Goal: Transaction & Acquisition: Purchase product/service

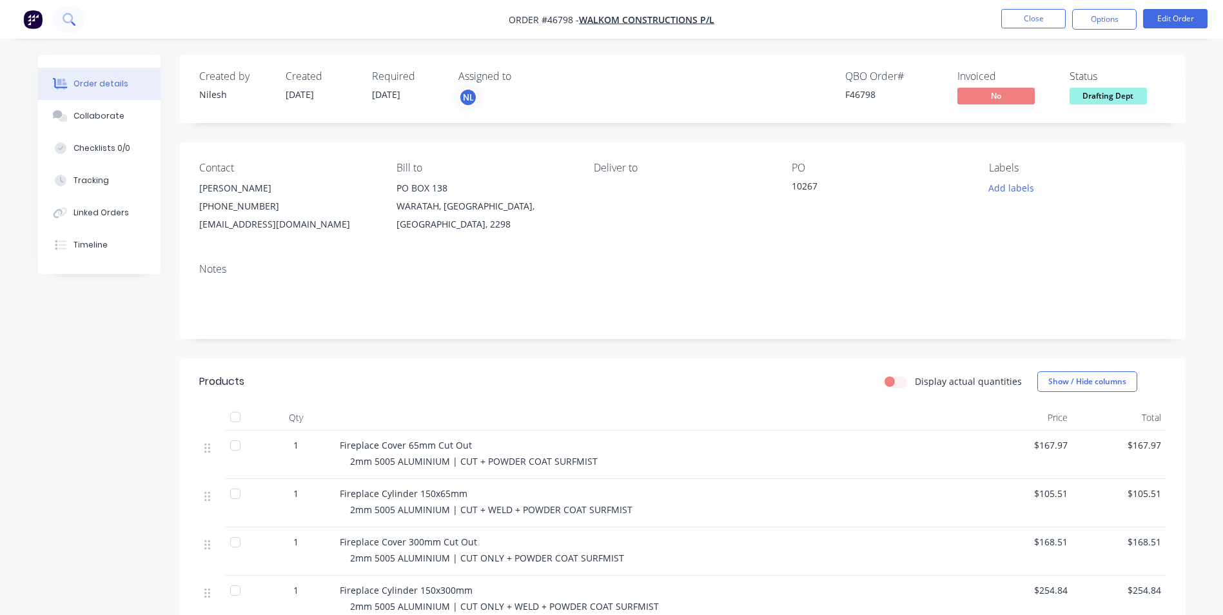
click at [62, 16] on button at bounding box center [69, 19] width 32 height 26
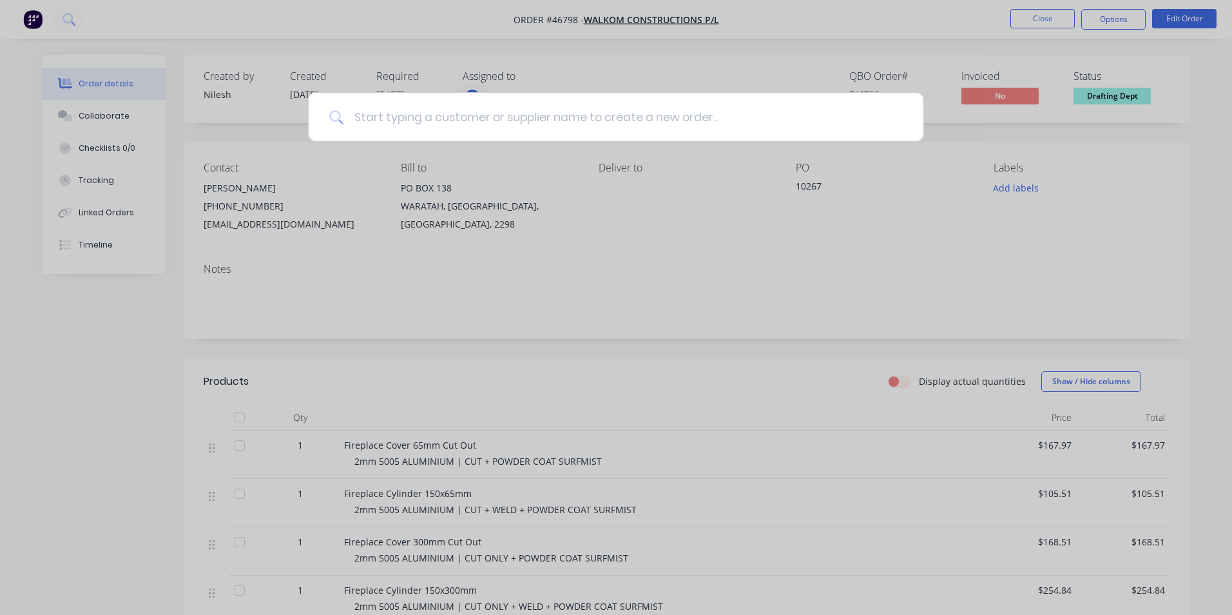
click at [550, 127] on input at bounding box center [623, 117] width 559 height 48
type input "hivis"
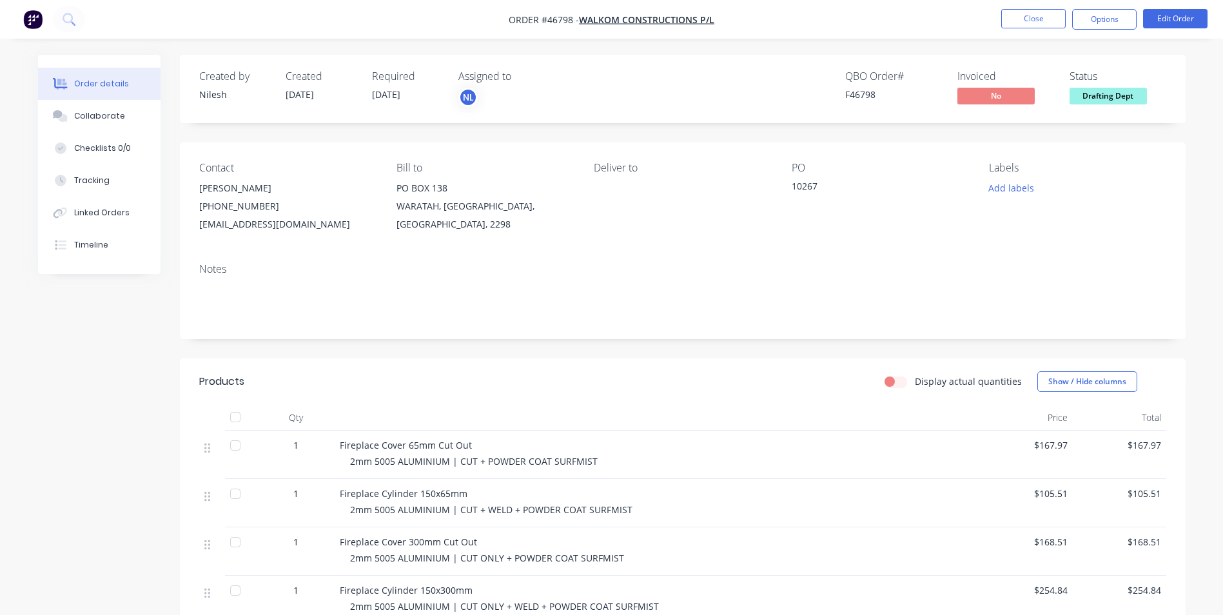
click at [34, 17] on img "button" at bounding box center [32, 19] width 19 height 19
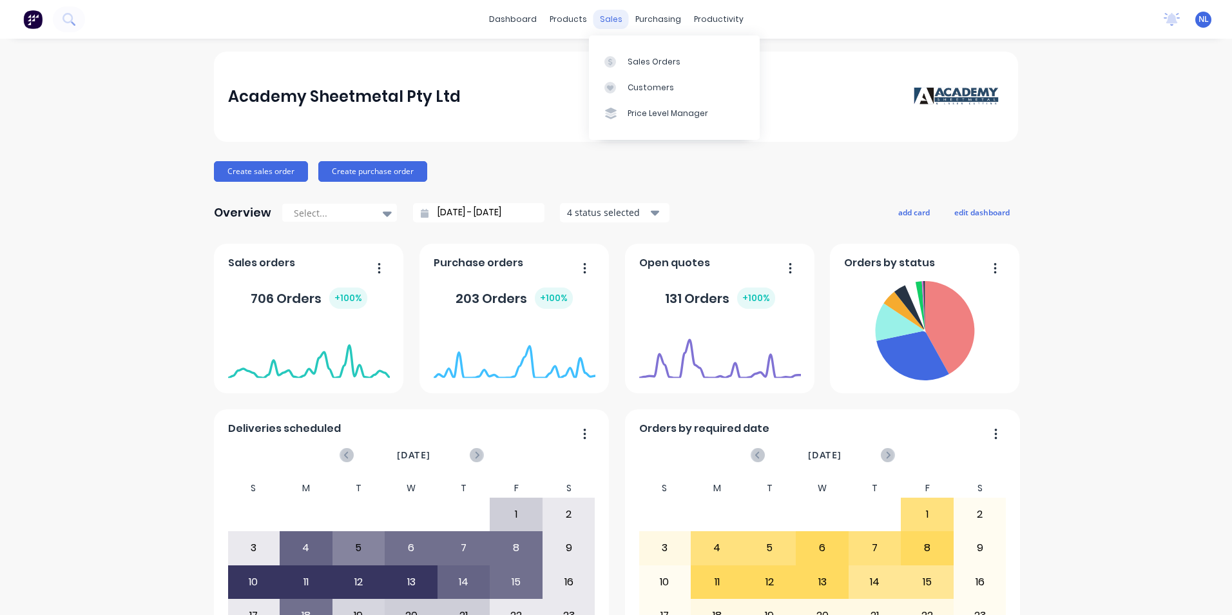
click at [607, 21] on div "sales" at bounding box center [611, 19] width 35 height 19
click at [628, 77] on link "Customers" at bounding box center [674, 88] width 171 height 26
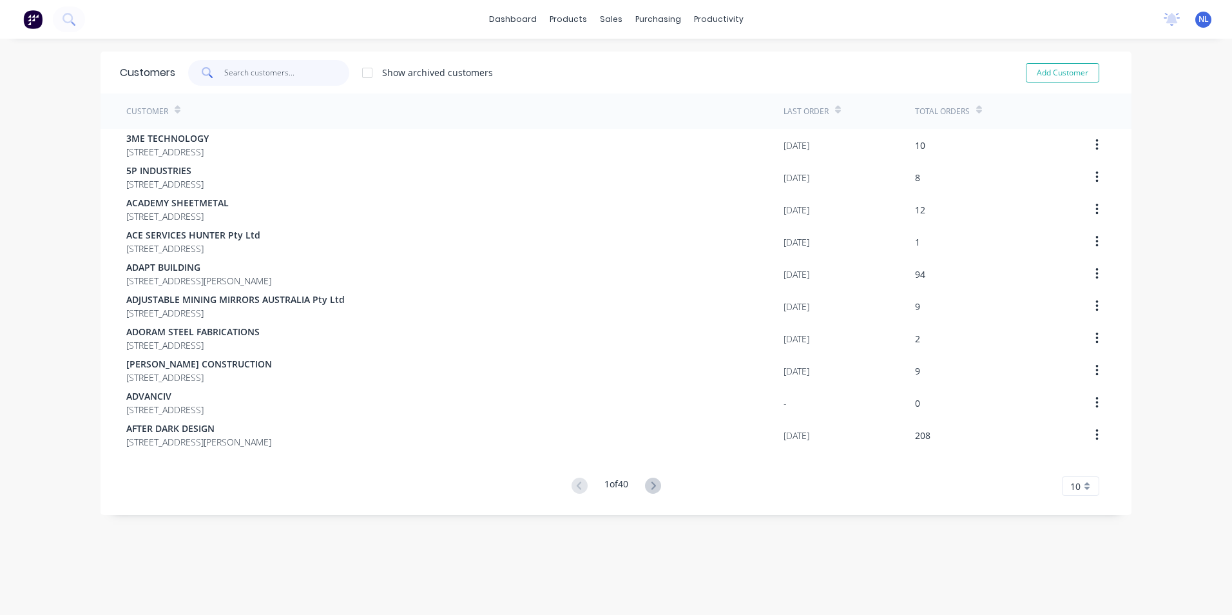
click at [309, 78] on input "text" at bounding box center [287, 73] width 126 height 26
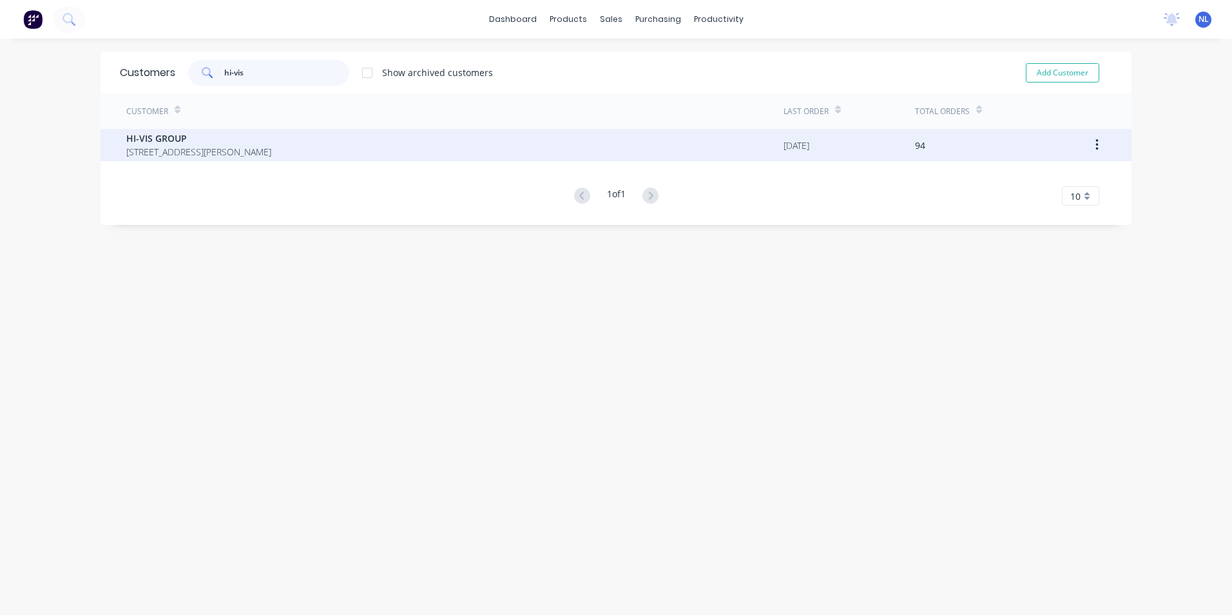
type input "hi-vis"
click at [271, 147] on span "PO BOX 178 CARRINGTON New South Wales Australia 2294" at bounding box center [198, 152] width 145 height 14
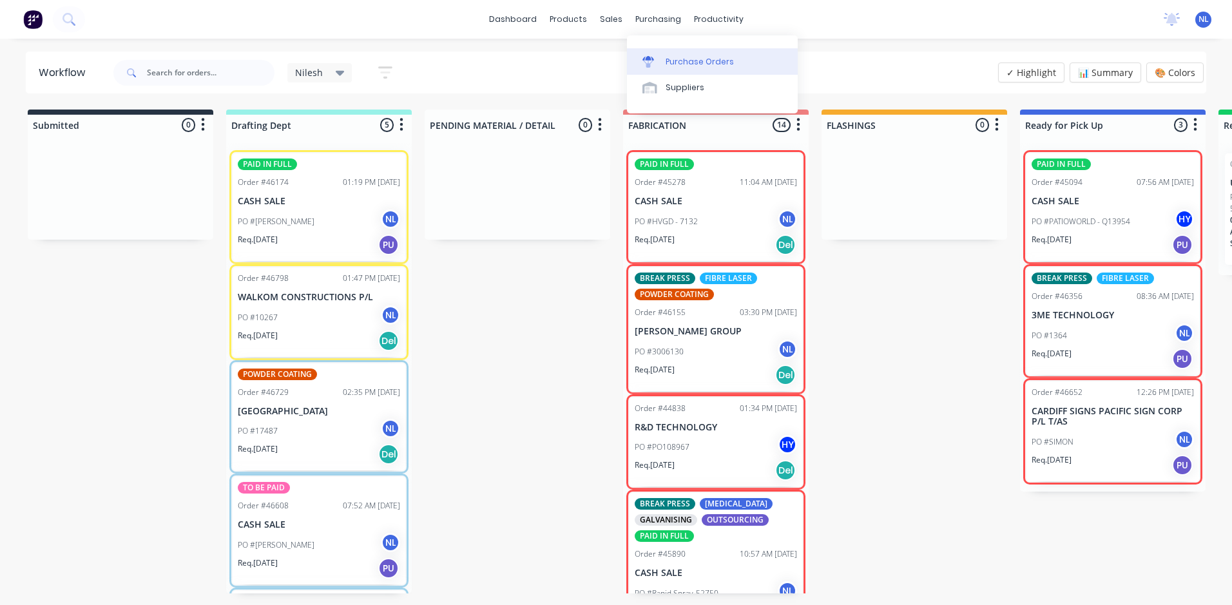
click at [686, 51] on link "Purchase Orders" at bounding box center [712, 61] width 171 height 26
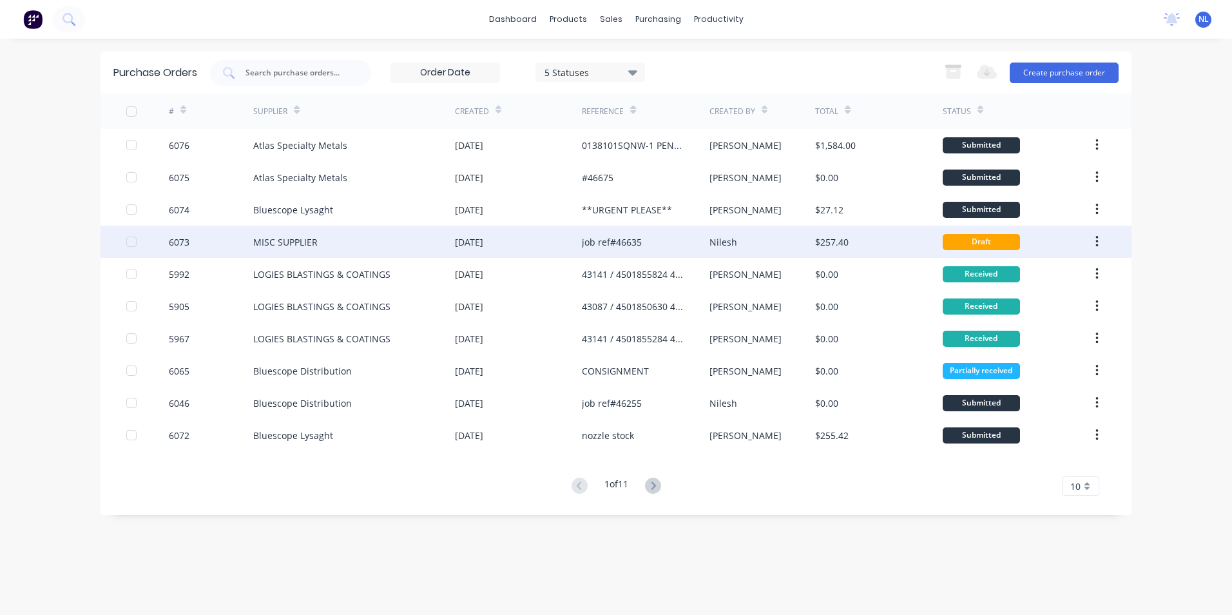
click at [710, 252] on div "Nilesh" at bounding box center [763, 242] width 106 height 32
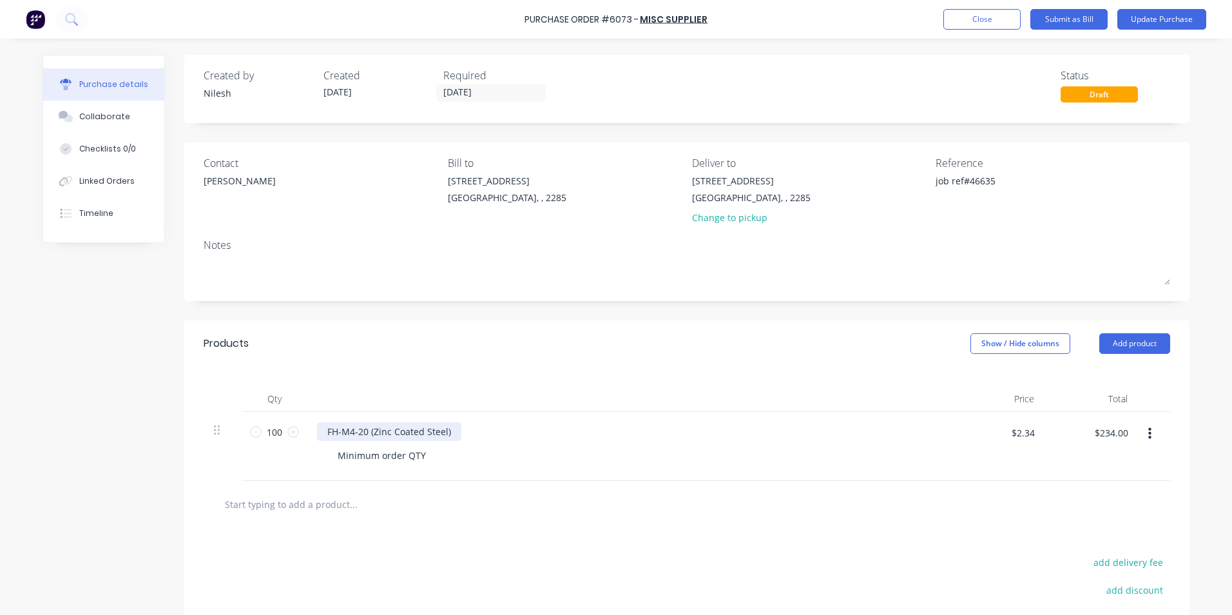
drag, startPoint x: 110, startPoint y: 0, endPoint x: 443, endPoint y: 438, distance: 550.6
click at [443, 438] on div "FH-M4-20 (Zinc Coated Steel)" at bounding box center [389, 431] width 144 height 19
drag, startPoint x: 445, startPoint y: 438, endPoint x: 300, endPoint y: 434, distance: 145.1
click at [300, 434] on div "100 100 FH-M4-20 (Zinc Coated Steel) Minimum order QTY $2.34 $2.34 $234.00 $234…" at bounding box center [687, 446] width 967 height 69
copy div "FH-M4-20 (Zinc Coated Steel)"
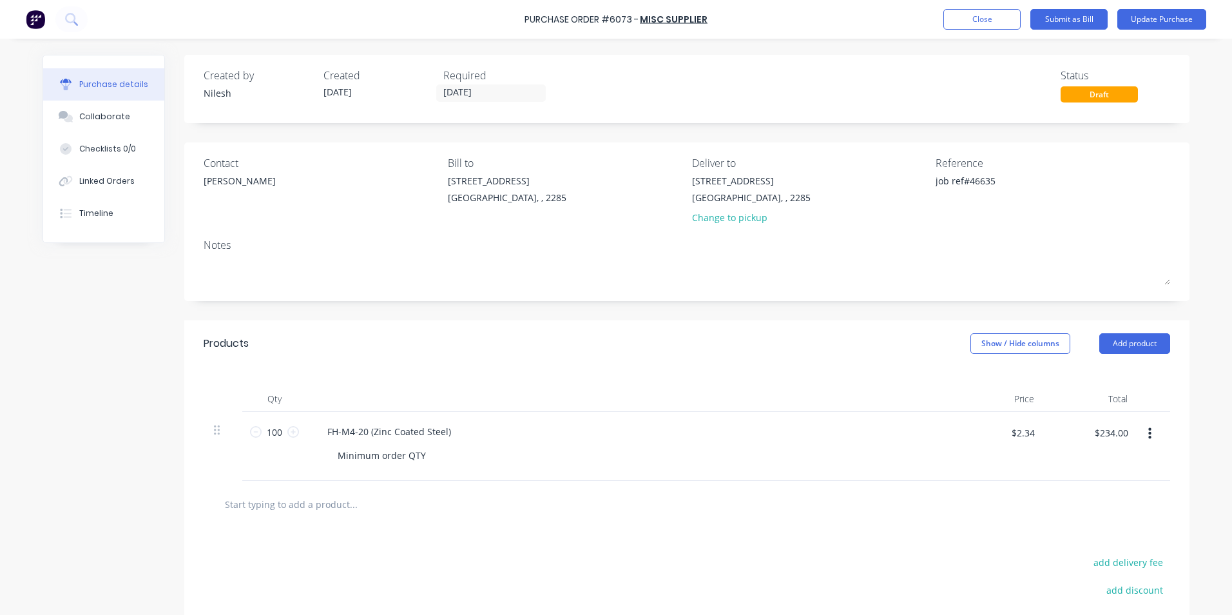
click at [652, 427] on div "FH-M4-20 (Zinc Coated Steel)" at bounding box center [629, 431] width 624 height 19
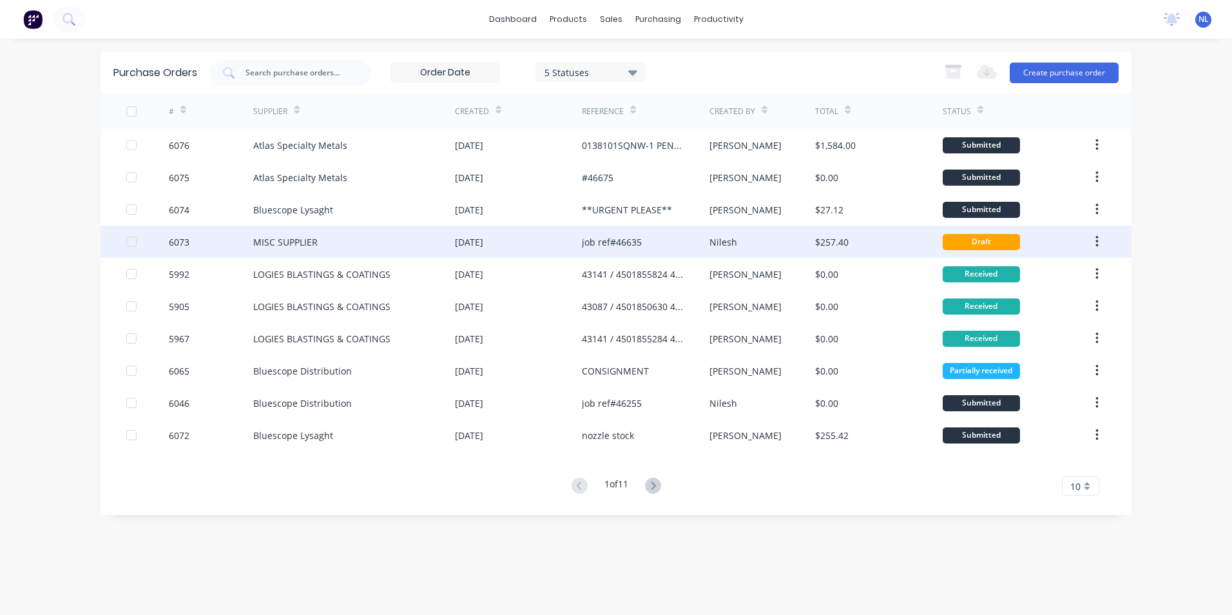
click at [891, 241] on div "$257.40" at bounding box center [878, 242] width 127 height 32
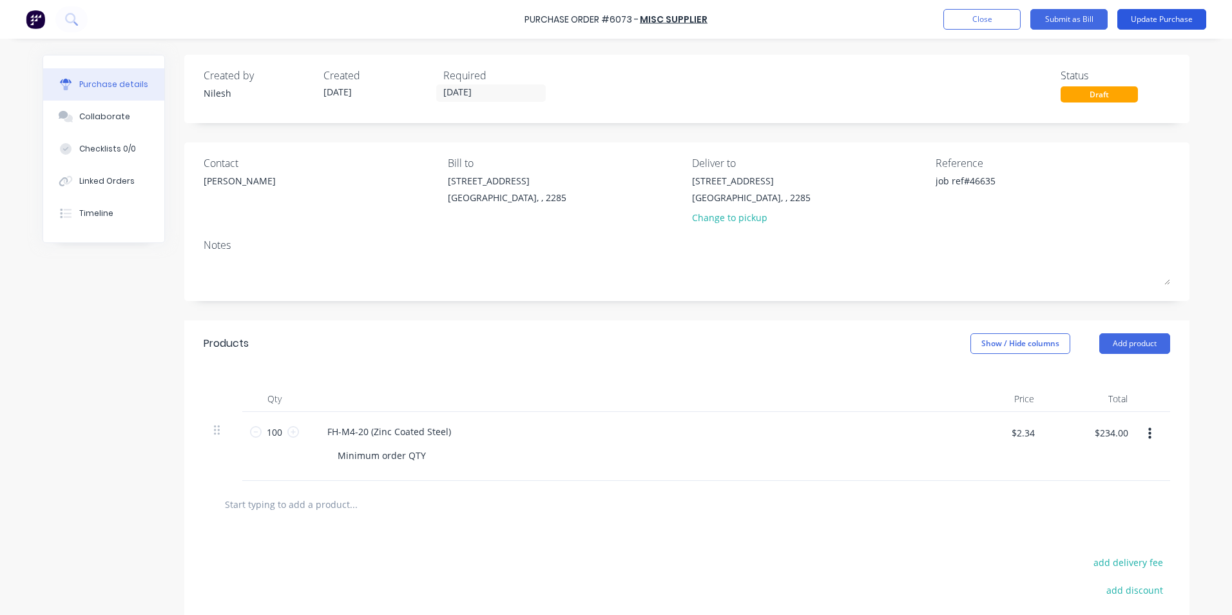
click at [1174, 19] on button "Update Purchase" at bounding box center [1162, 19] width 89 height 21
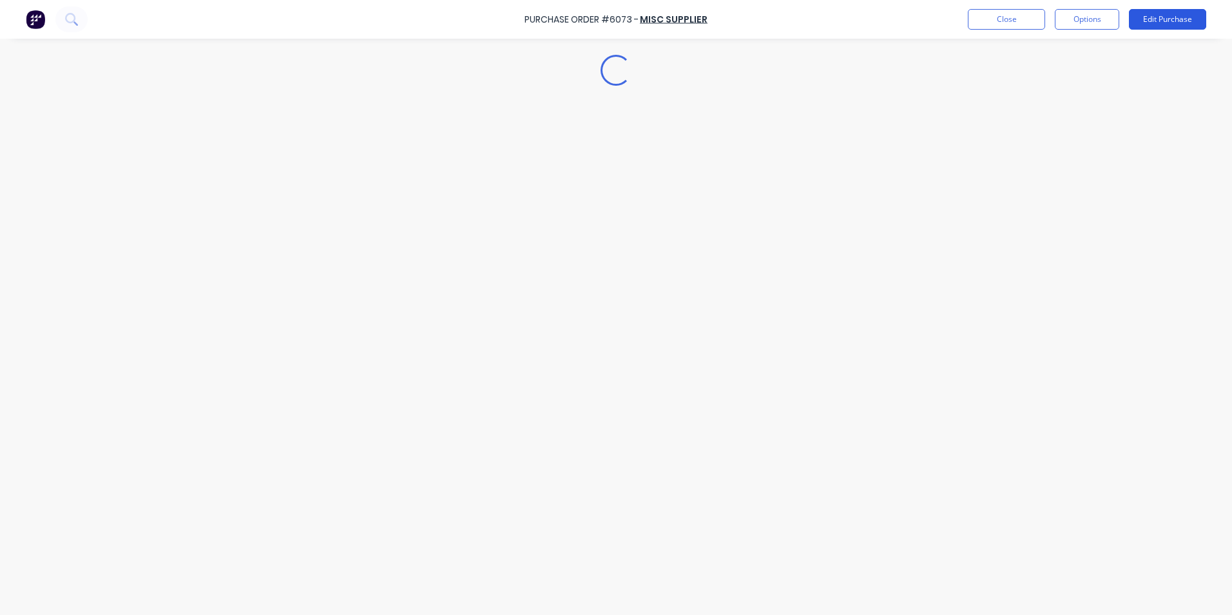
type textarea "x"
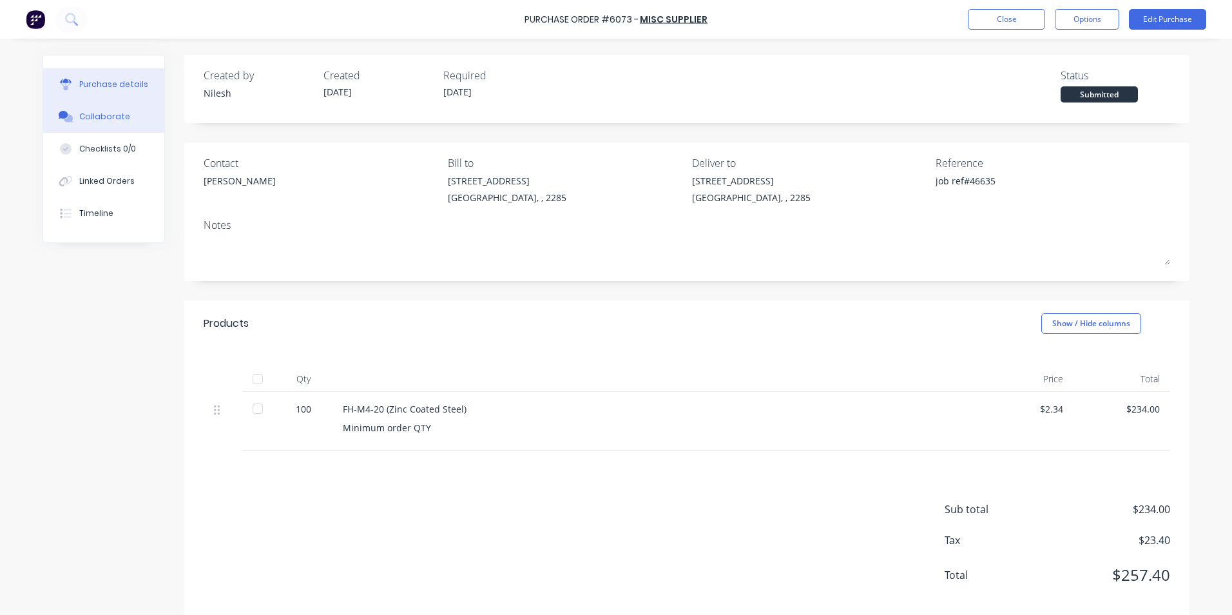
click at [110, 118] on div "Collaborate" at bounding box center [104, 117] width 51 height 12
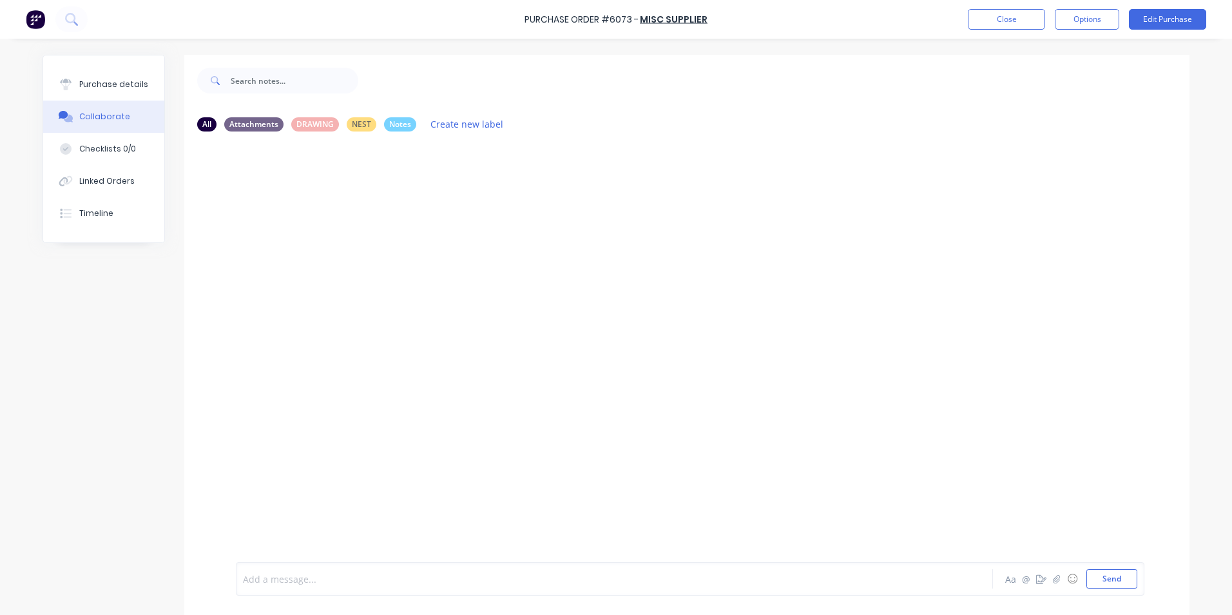
click at [405, 579] on div at bounding box center [579, 579] width 670 height 14
click at [336, 585] on div "cmts has offered" at bounding box center [579, 579] width 670 height 14
click at [669, 584] on div "cmts has offered the same product for $13.20 for 100 QTY" at bounding box center [579, 579] width 670 height 14
click at [1098, 577] on button "Send" at bounding box center [1112, 578] width 51 height 19
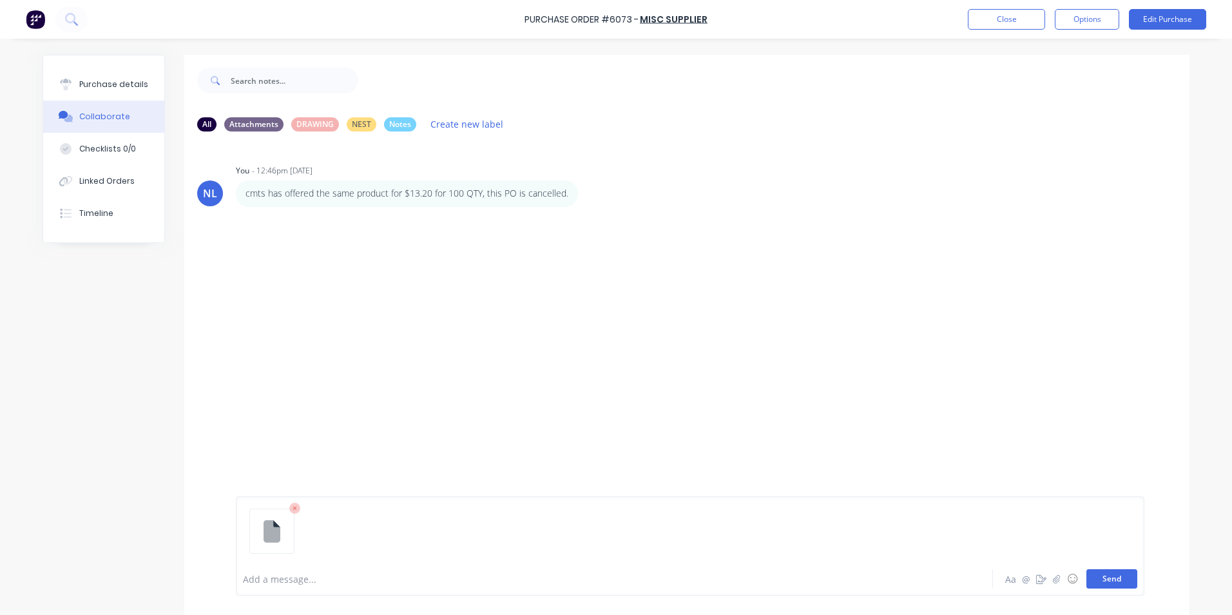
click at [1114, 575] on button "Send" at bounding box center [1112, 578] width 51 height 19
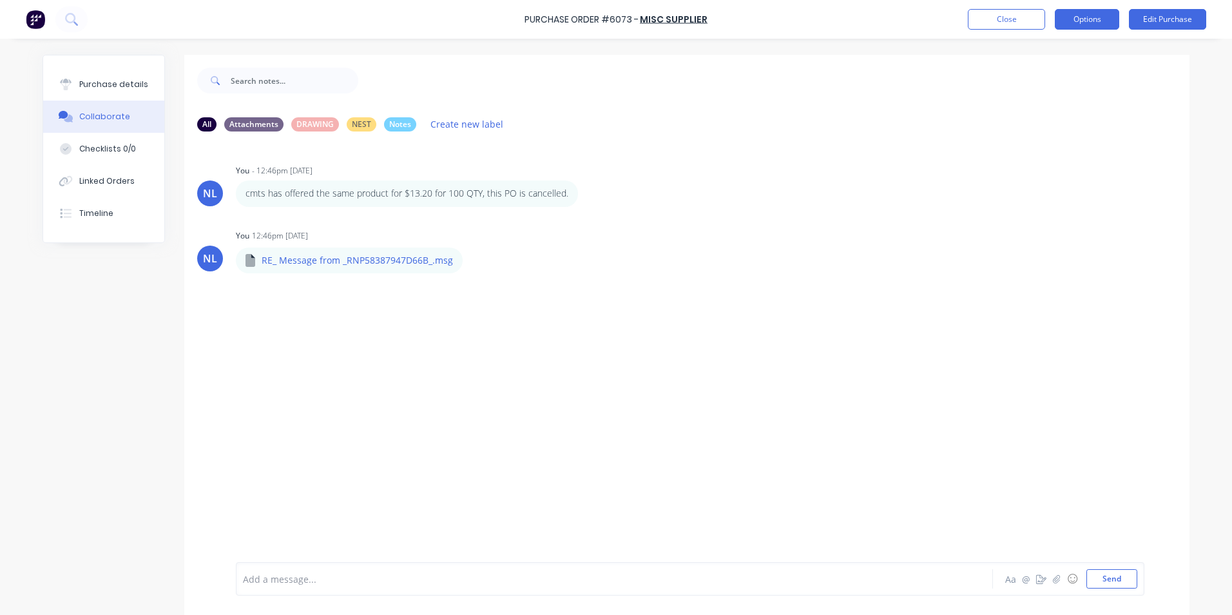
click at [1060, 16] on button "Options" at bounding box center [1087, 19] width 64 height 21
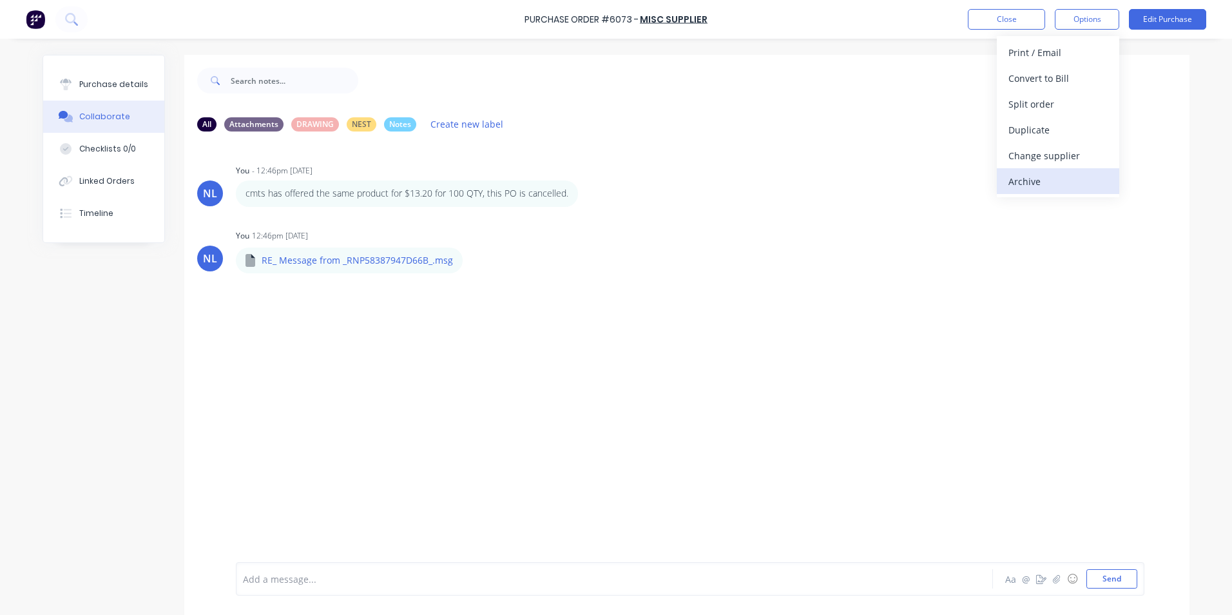
click at [1031, 182] on div "Archive" at bounding box center [1058, 181] width 99 height 19
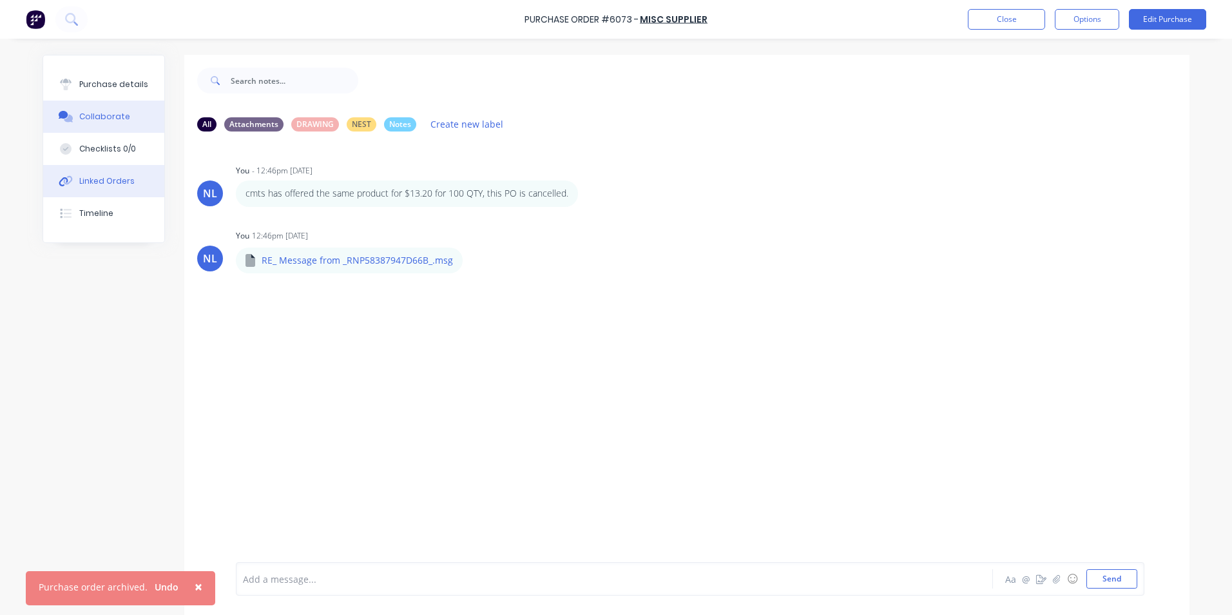
click at [94, 189] on button "Linked Orders" at bounding box center [103, 181] width 121 height 32
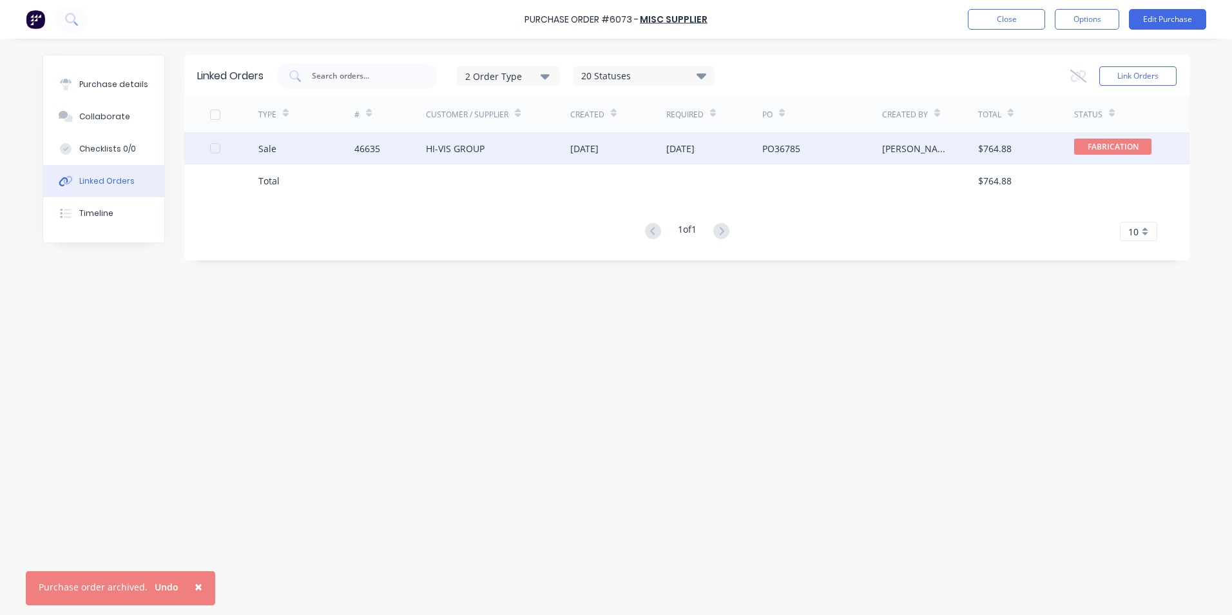
click at [220, 144] on div at bounding box center [234, 148] width 48 height 32
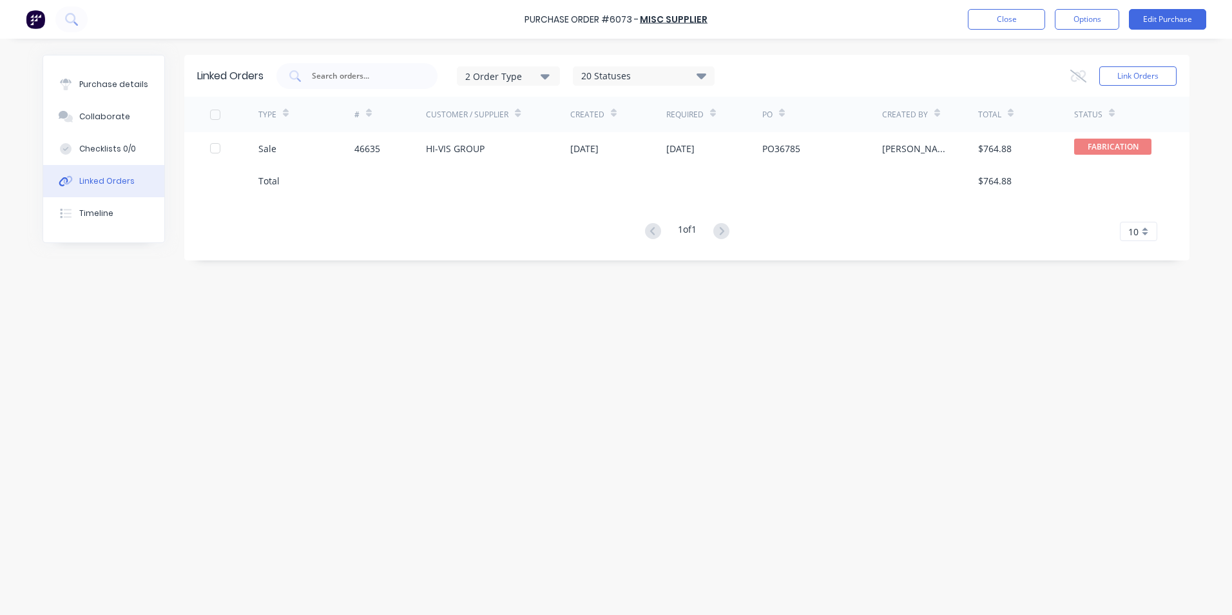
click at [218, 115] on div at bounding box center [215, 115] width 26 height 26
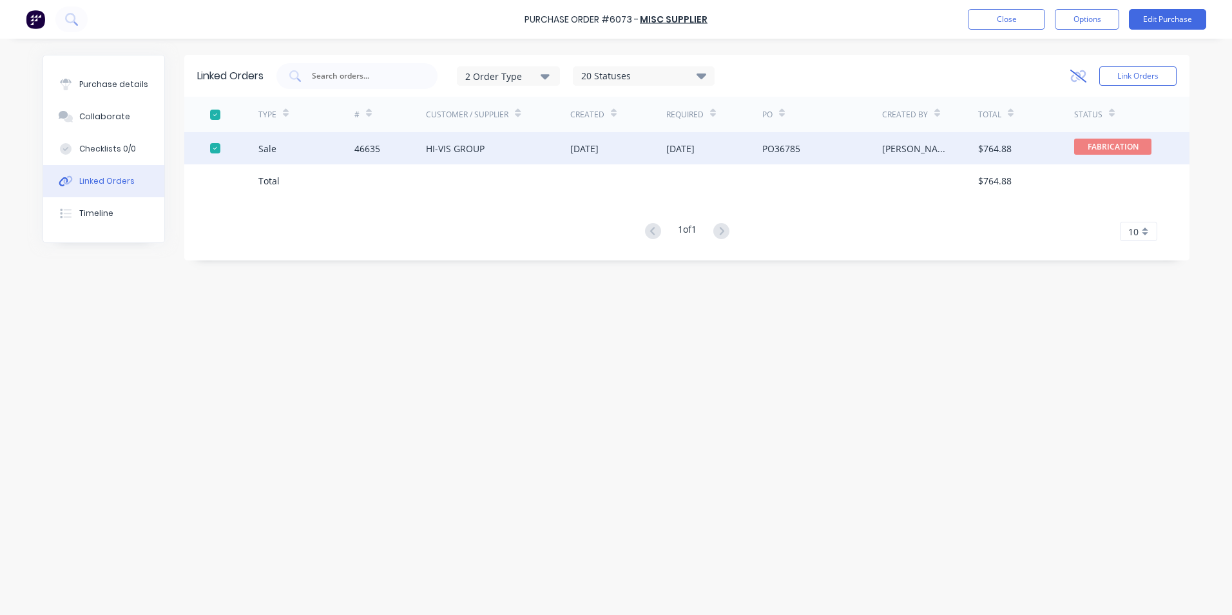
click at [1080, 77] on icon at bounding box center [1079, 75] width 16 height 13
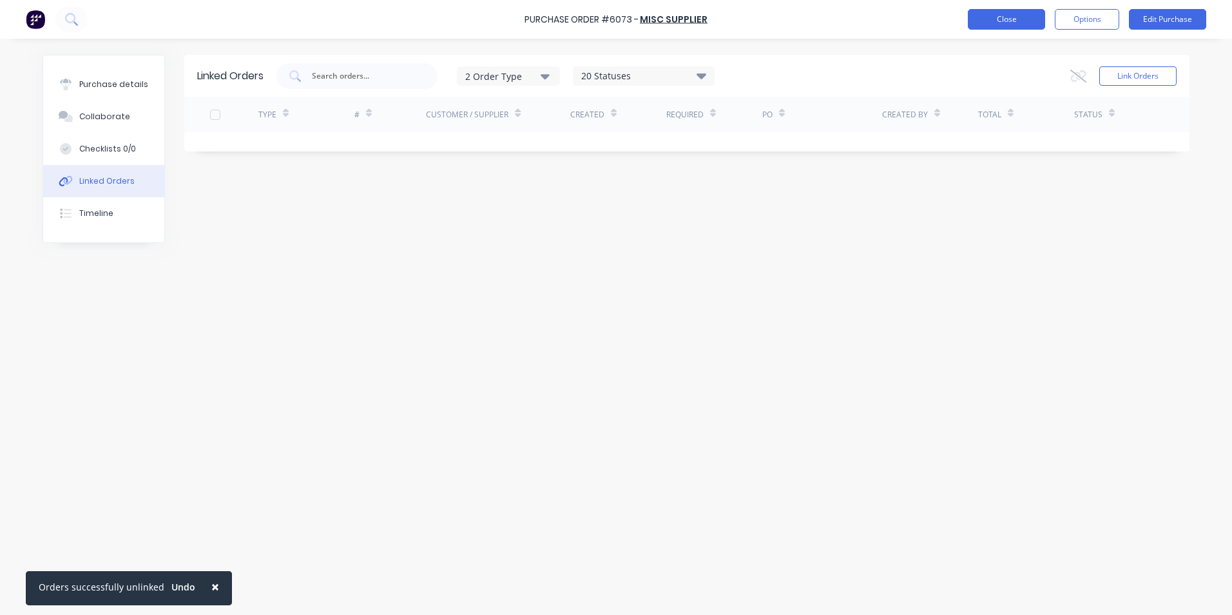
click at [1022, 19] on button "Close" at bounding box center [1006, 19] width 77 height 21
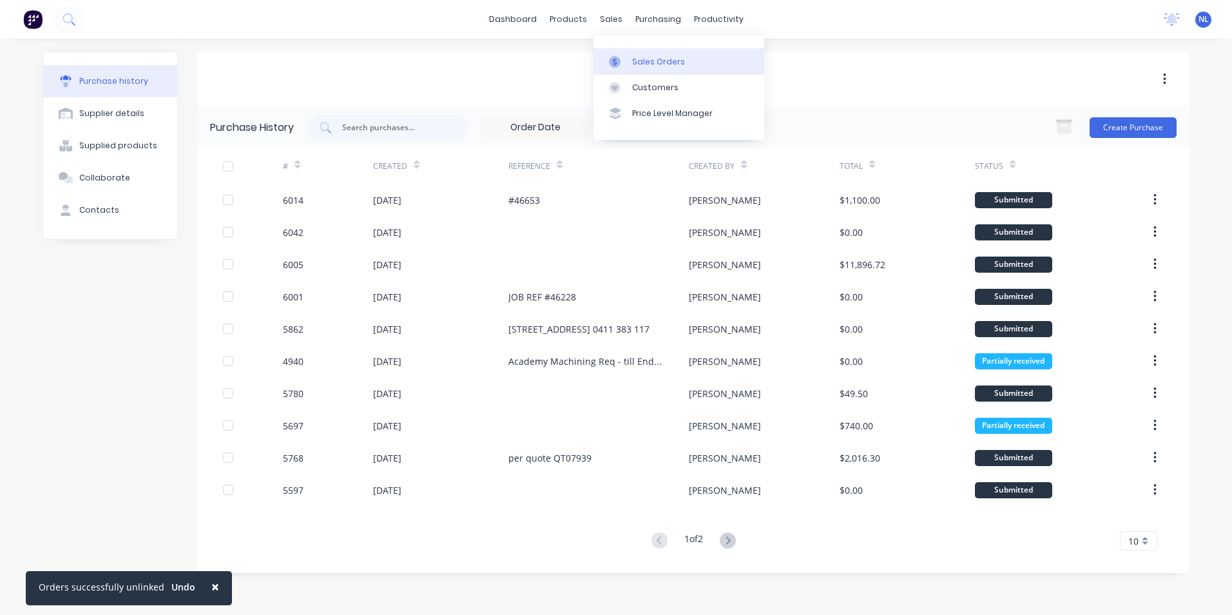
click at [657, 62] on div "Sales Orders" at bounding box center [658, 62] width 53 height 12
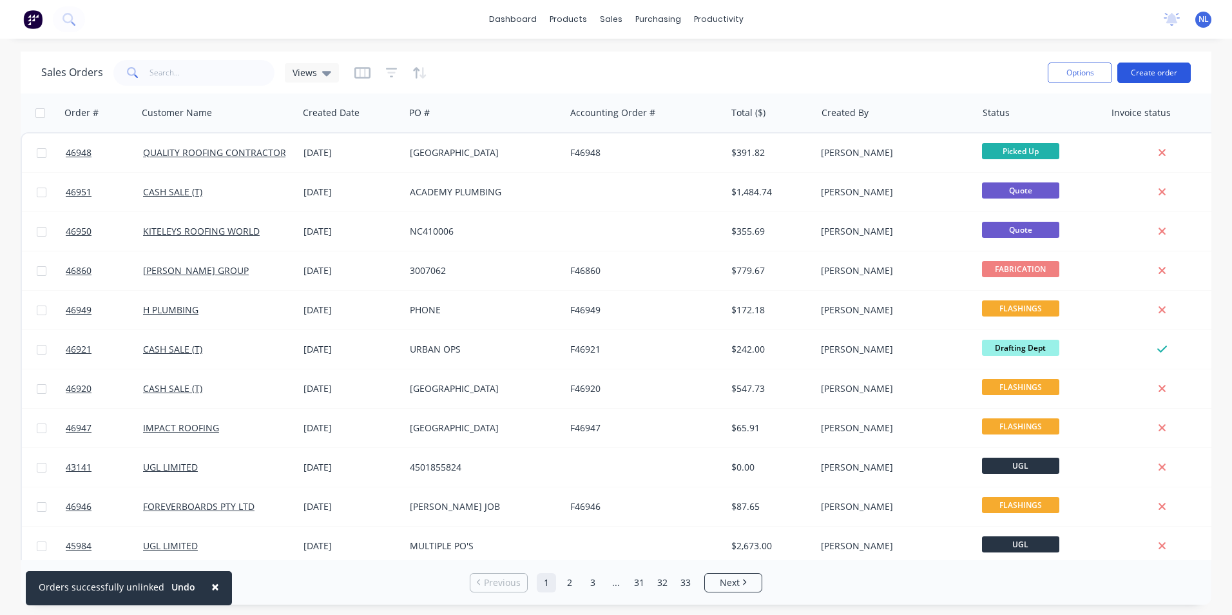
click at [1142, 67] on button "Create order" at bounding box center [1154, 73] width 73 height 21
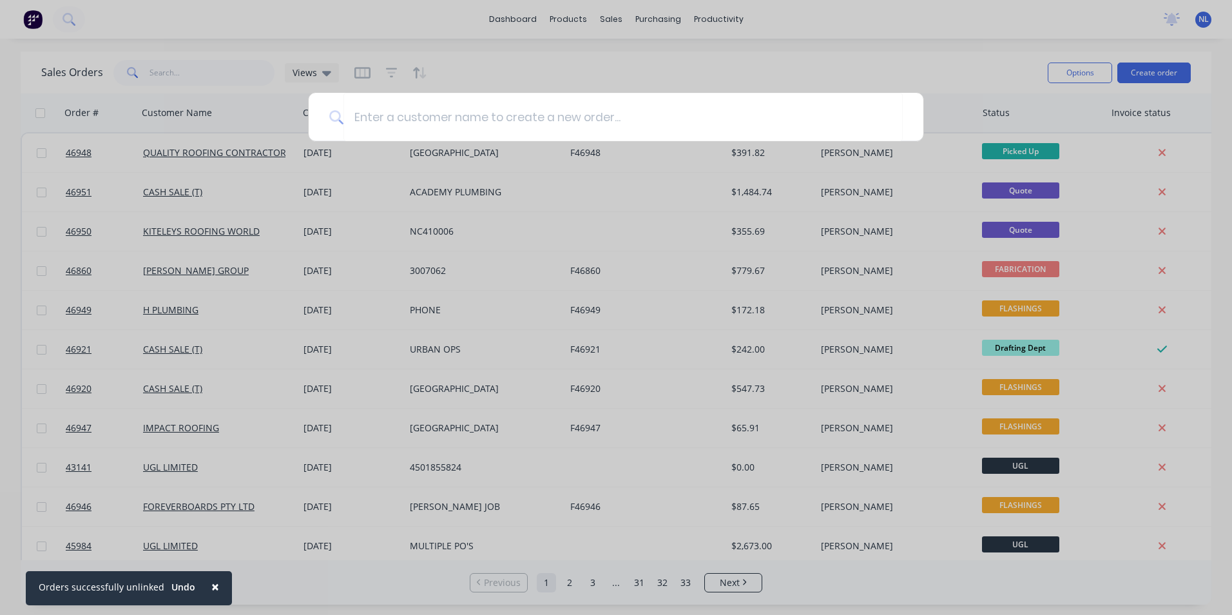
drag, startPoint x: 565, startPoint y: 76, endPoint x: 637, endPoint y: 48, distance: 77.6
click at [568, 75] on div at bounding box center [616, 307] width 1232 height 615
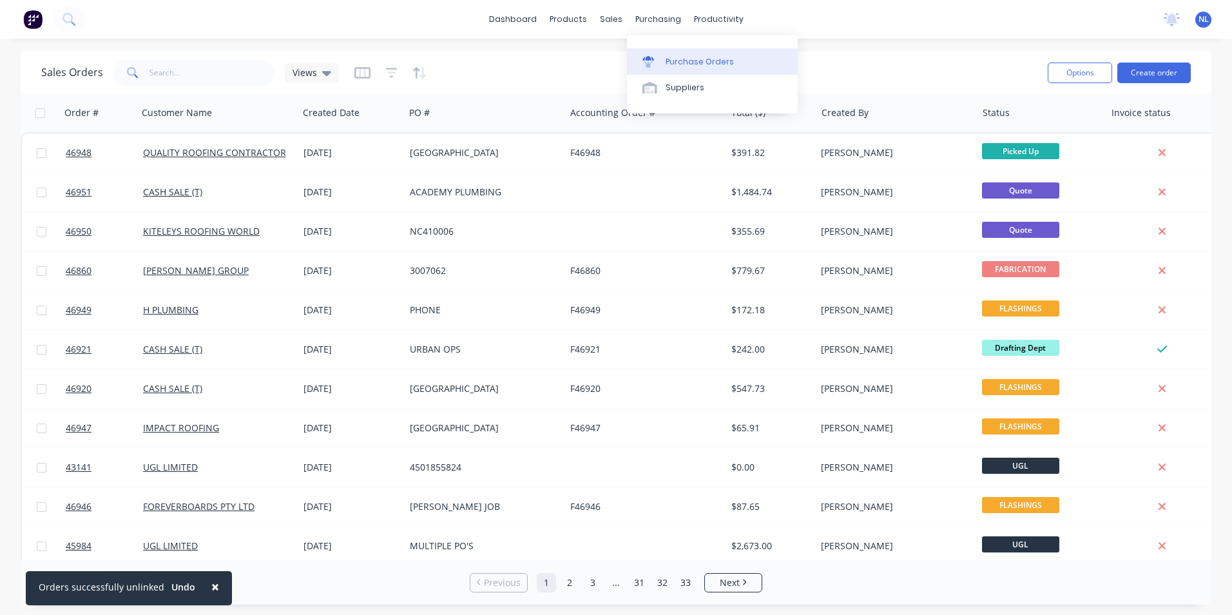
click at [674, 49] on link "Purchase Orders" at bounding box center [712, 61] width 171 height 26
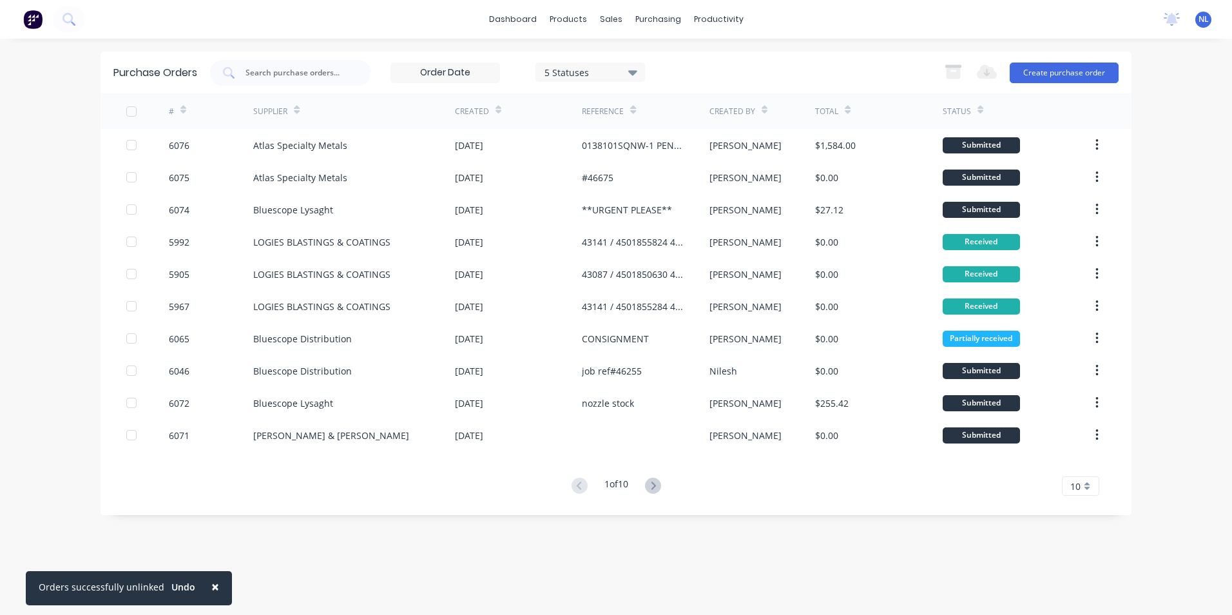
click at [1013, 83] on div "Export to Excel (XLSX) Create purchase order" at bounding box center [1028, 73] width 181 height 26
click at [1031, 77] on button "Create purchase order" at bounding box center [1064, 73] width 109 height 21
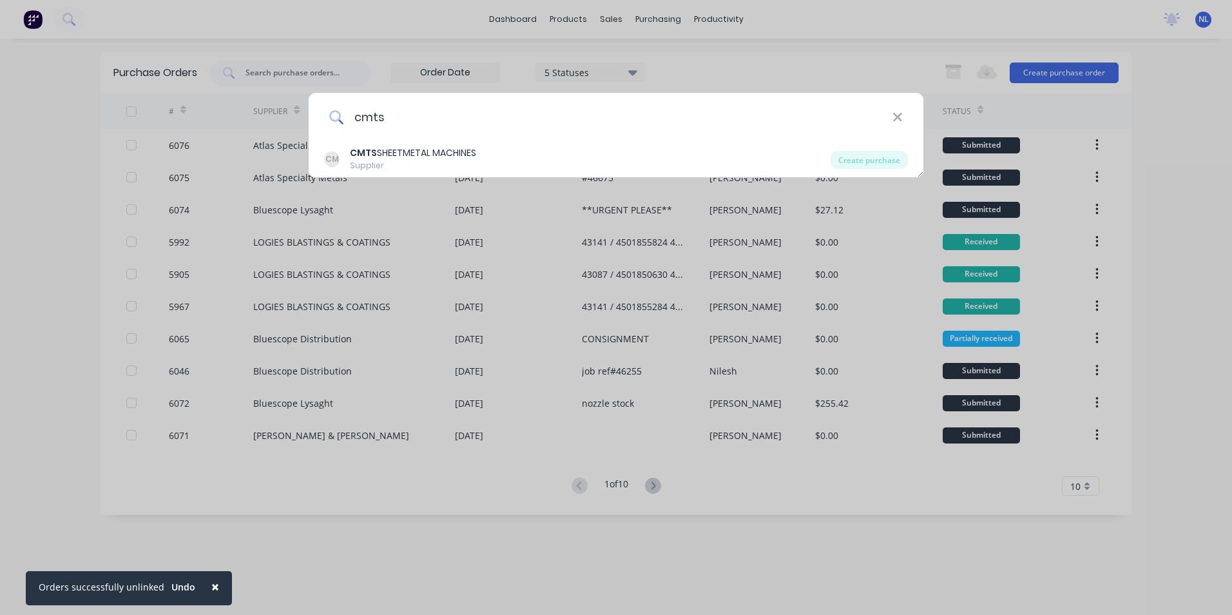
click at [703, 123] on input "cmts" at bounding box center [618, 117] width 549 height 48
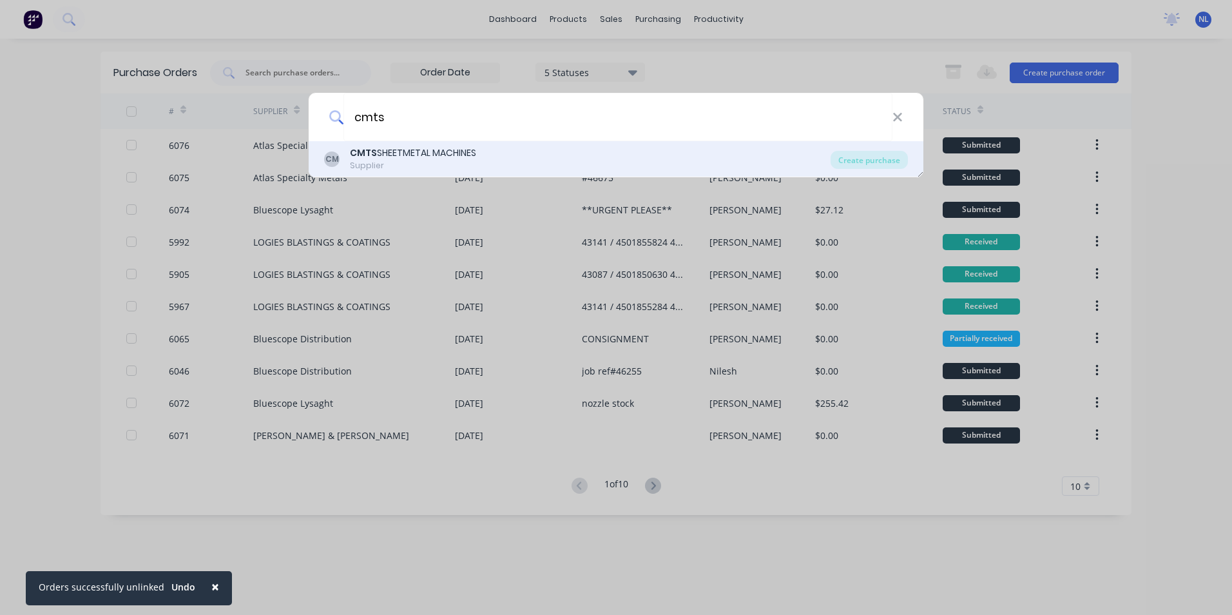
type input "cmts"
click at [870, 171] on div "CM CMTS SHEETMETAL MACHINES Supplier Create purchase" at bounding box center [616, 159] width 615 height 36
click at [873, 164] on div "Create purchase" at bounding box center [869, 160] width 77 height 18
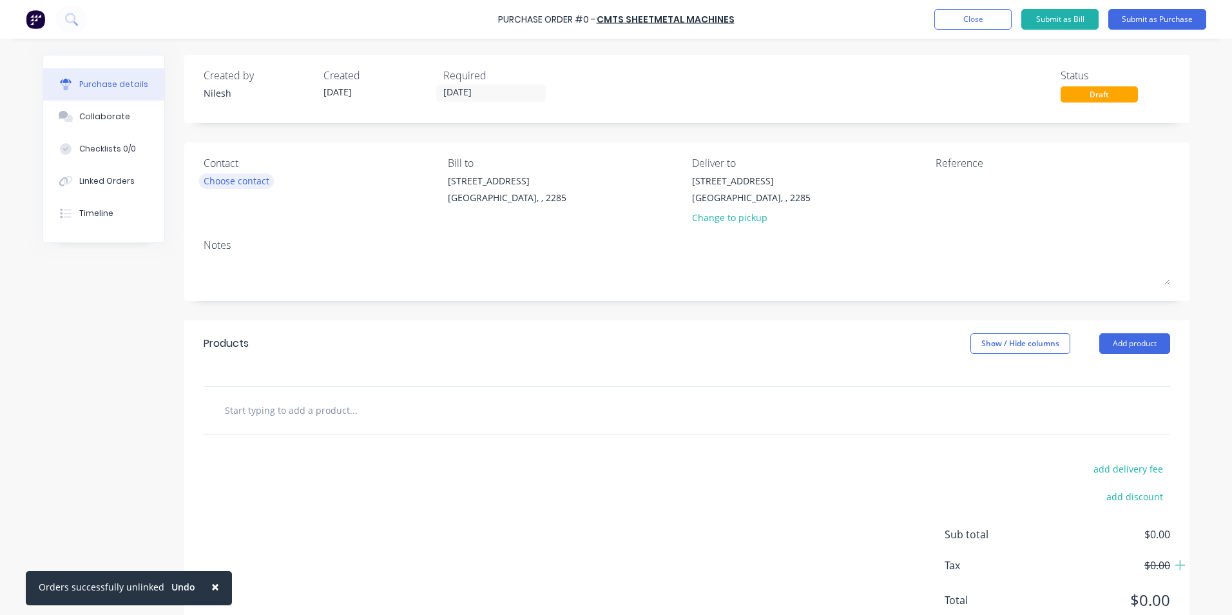
click at [260, 180] on div "Choose contact" at bounding box center [237, 181] width 66 height 14
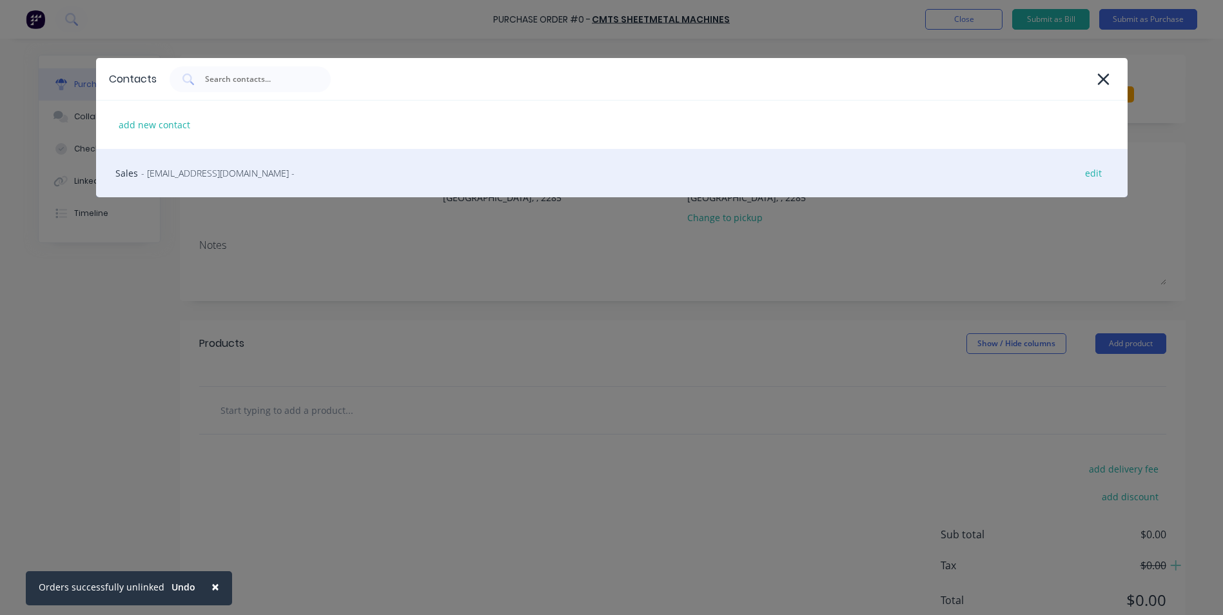
click at [287, 186] on div "Sales - sales@cmts.net.au - edit" at bounding box center [611, 173] width 1031 height 48
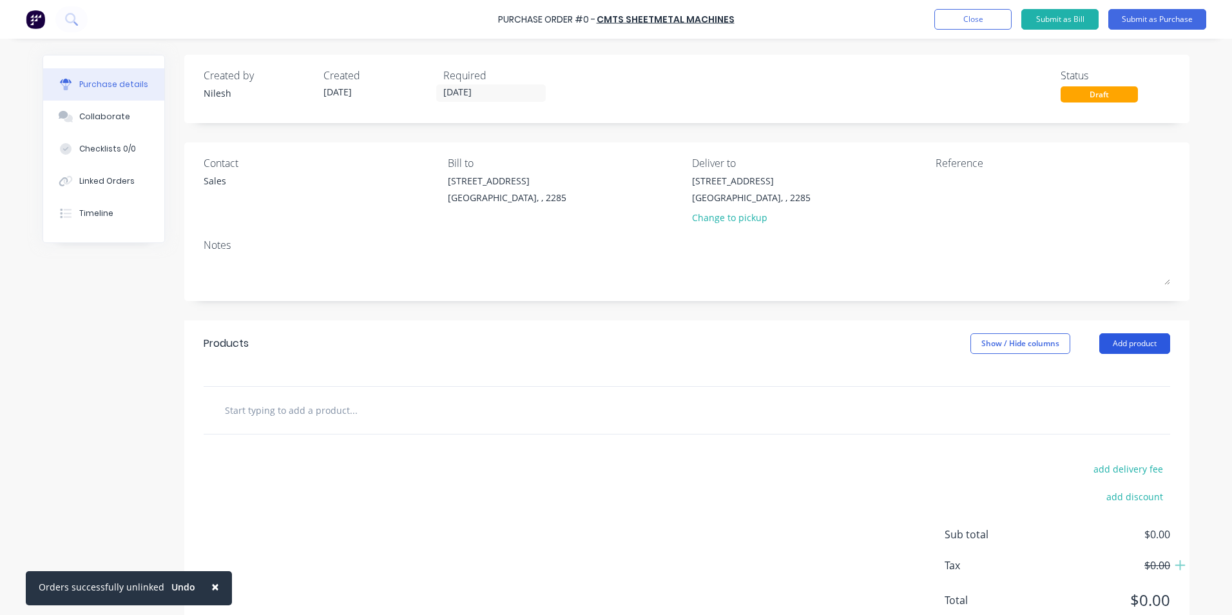
click at [1141, 338] on button "Add product" at bounding box center [1135, 343] width 71 height 21
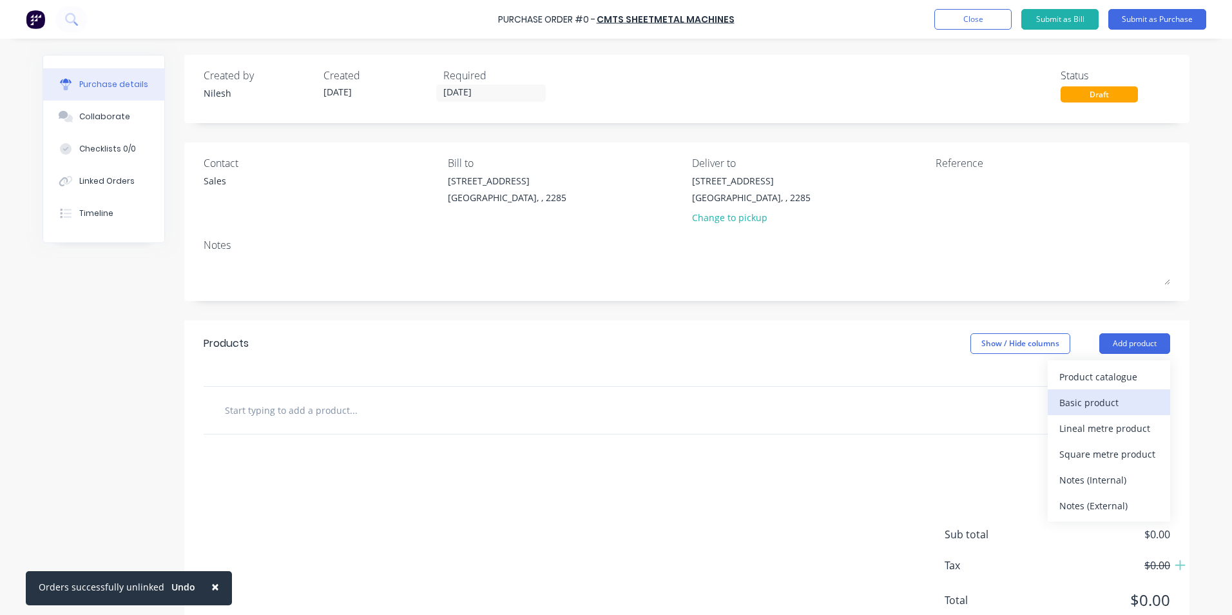
click at [1102, 393] on div "Basic product" at bounding box center [1109, 402] width 99 height 19
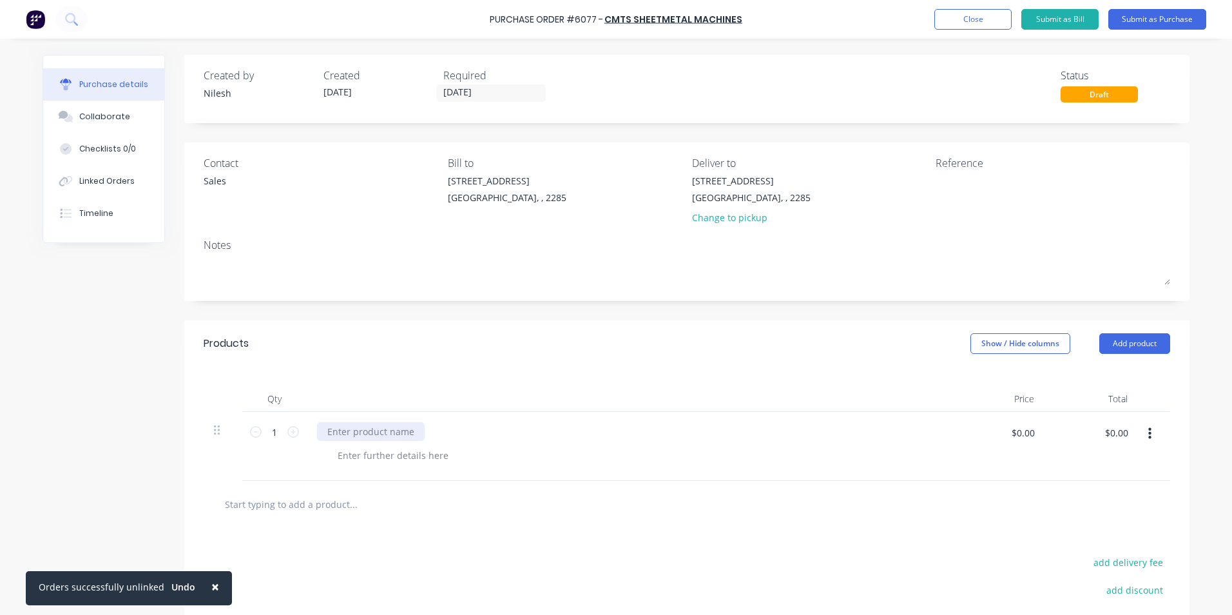
click at [354, 434] on div at bounding box center [371, 431] width 108 height 19
paste div
click at [440, 461] on div at bounding box center [392, 455] width 131 height 19
click at [272, 435] on input "1" at bounding box center [275, 431] width 26 height 19
type input "100"
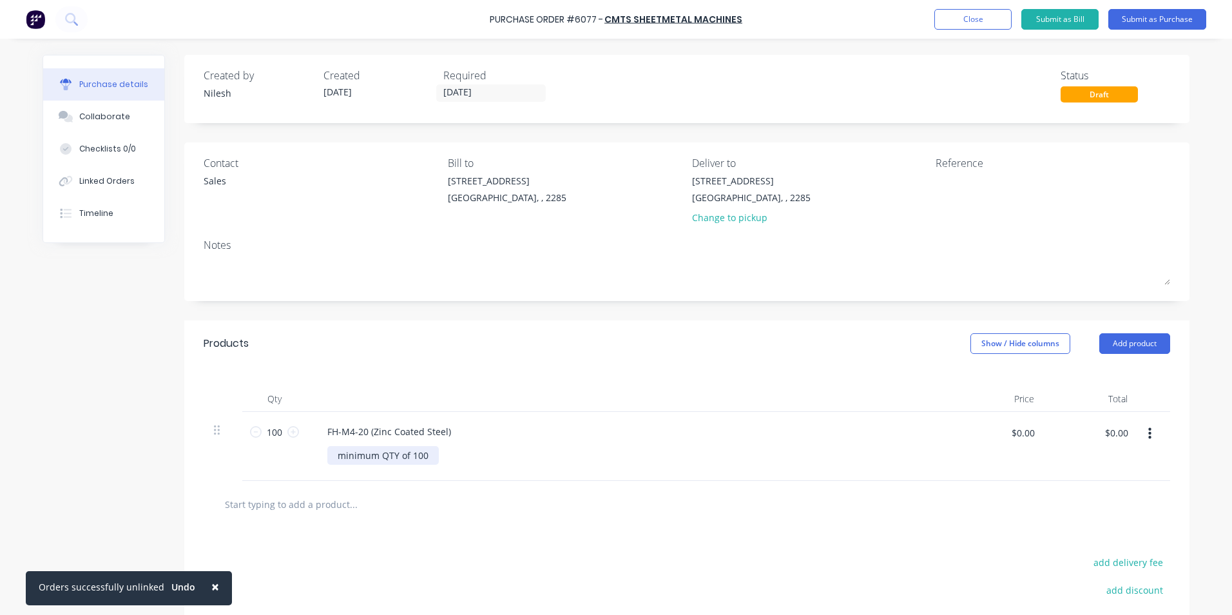
click at [333, 449] on div "minimum QTY of 100" at bounding box center [383, 455] width 112 height 19
click at [1009, 436] on input "$0.00" at bounding box center [1023, 432] width 39 height 21
click at [1124, 439] on input "$0.00" at bounding box center [1116, 432] width 39 height 21
type input "13.20"
click at [1000, 478] on div "$0.00 $0.00" at bounding box center [997, 446] width 93 height 69
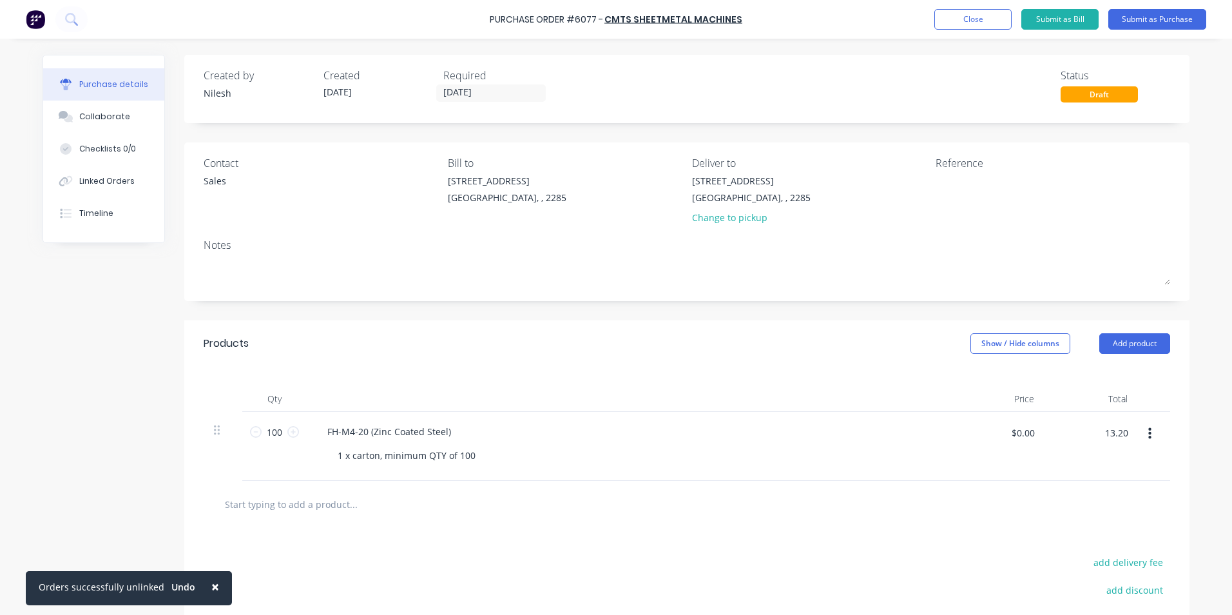
type input "$0.132"
type input "$13.20"
click at [951, 448] on div "$0.132 $0.132" at bounding box center [997, 446] width 93 height 69
click at [262, 431] on input "100" at bounding box center [275, 431] width 26 height 19
type input "1"
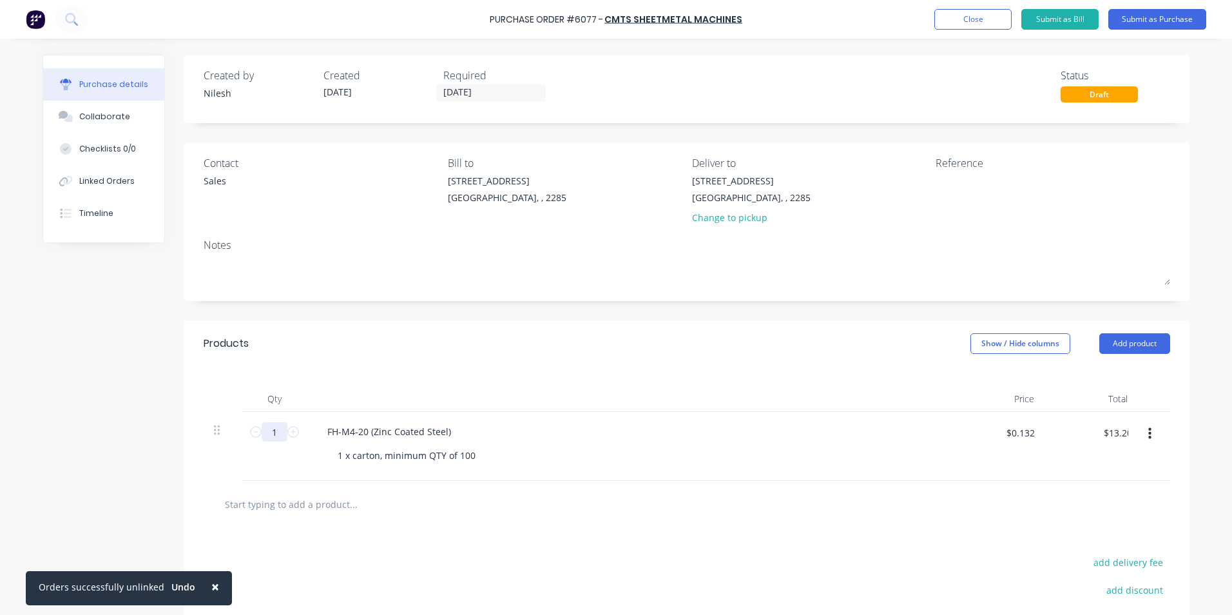
type input "$0.13"
type input "1"
click at [685, 420] on div "FH-M4-20 (Zinc Coated Steel) 1 x carton, minimum QTY of 100" at bounding box center [629, 446] width 645 height 69
click at [1020, 447] on div "$0.132 $0.132" at bounding box center [1020, 437] width 44 height 30
click at [756, 397] on div at bounding box center [629, 399] width 645 height 26
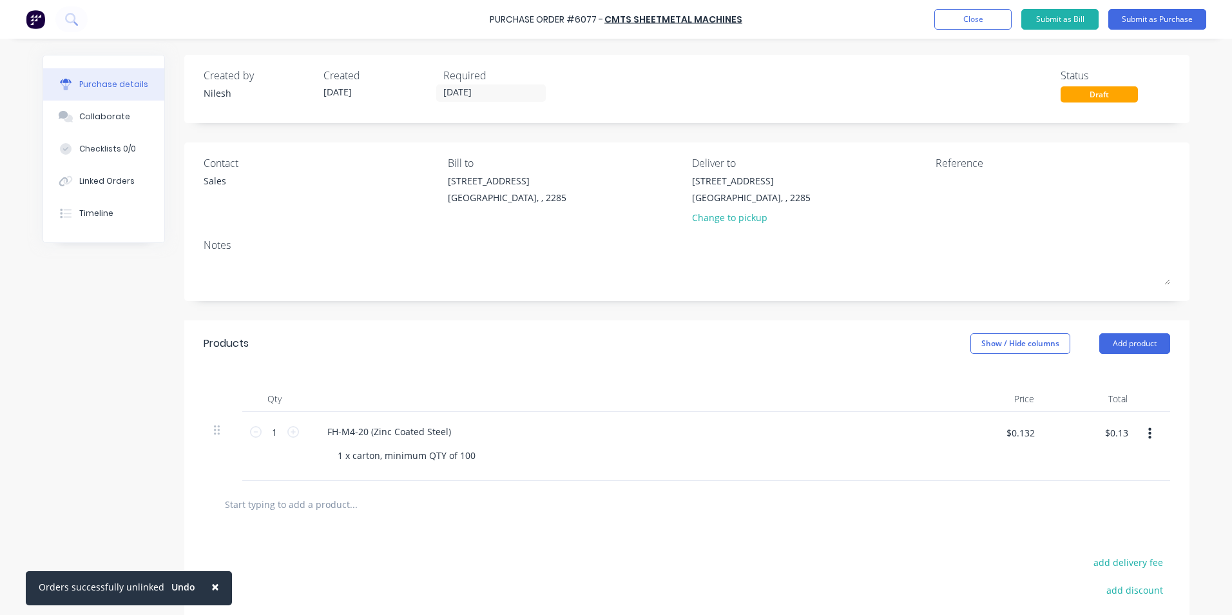
click at [919, 404] on div at bounding box center [629, 399] width 645 height 26
click at [1031, 434] on input "$0.132" at bounding box center [1020, 432] width 44 height 21
type input "$13.20"
click at [911, 443] on div "FH-M4-20 (Zinc Coated Steel) 1 x carton, minimum QTY of 100" at bounding box center [629, 446] width 645 height 69
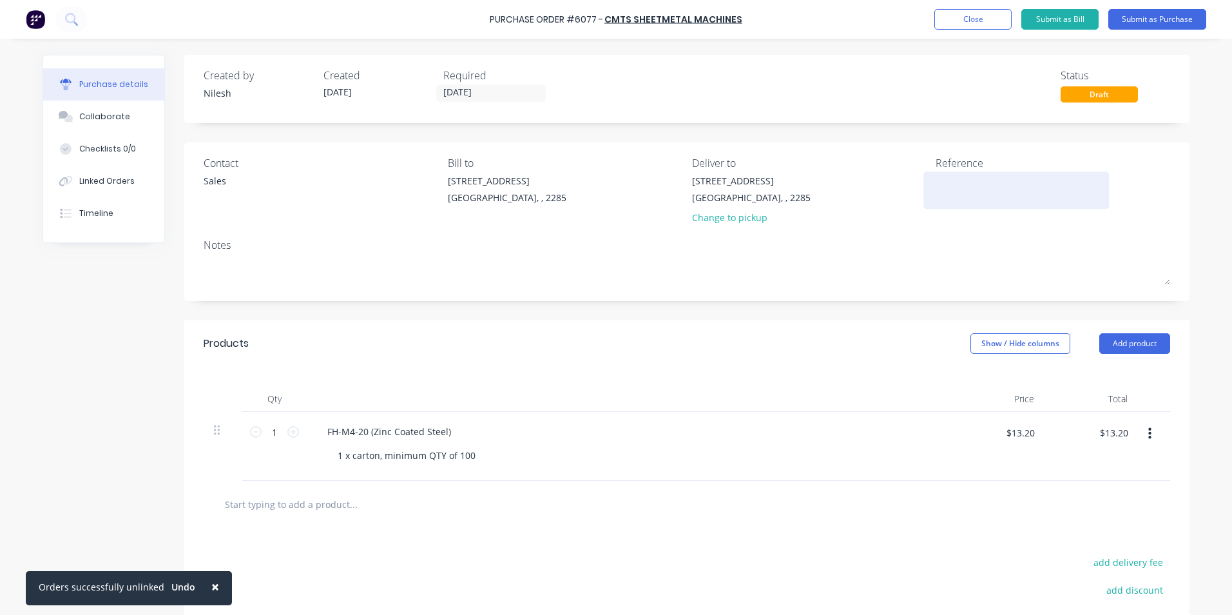
click at [980, 190] on textarea at bounding box center [1016, 188] width 161 height 29
type textarea "job ref#"
type textarea "x"
type textarea "job ref#"
type textarea "x"
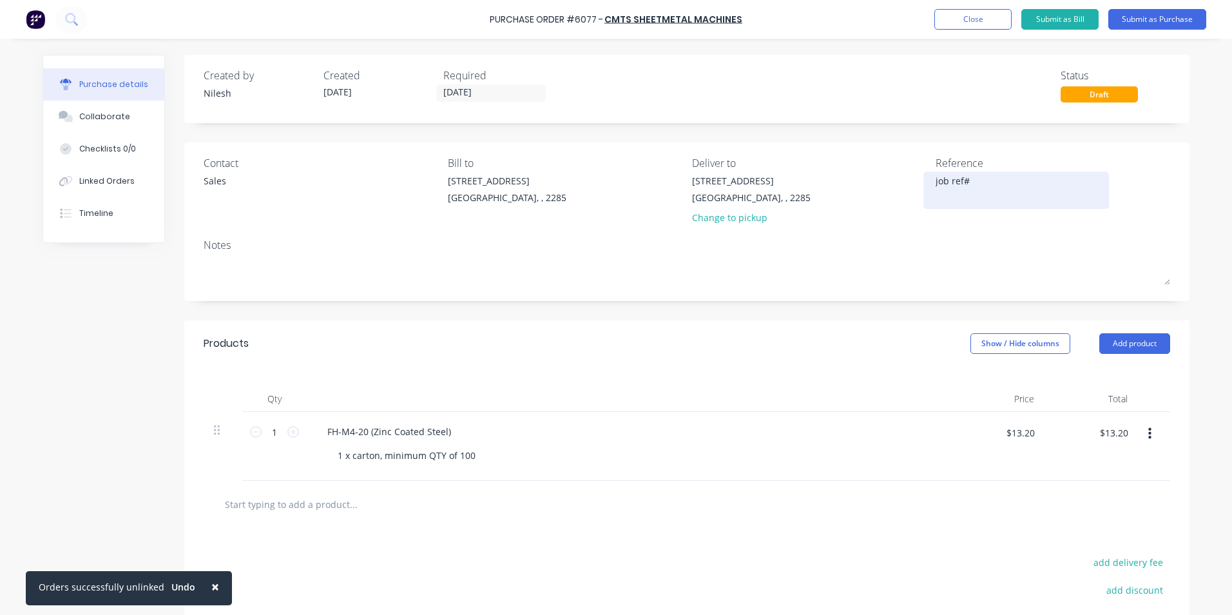
click at [978, 191] on textarea "job ref#" at bounding box center [1016, 188] width 161 height 29
type textarea "job ref#4"
type textarea "x"
type textarea "job ref#46"
type textarea "x"
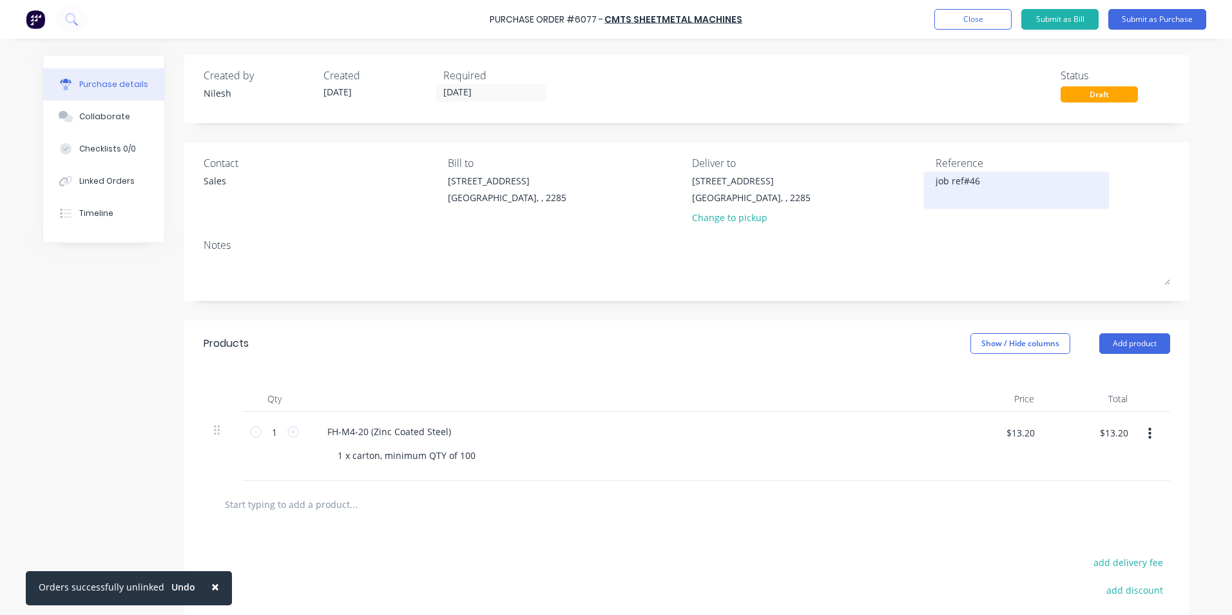
type textarea "job ref#466"
type textarea "x"
type textarea "job ref#4663"
type textarea "x"
type textarea "job ref#46635"
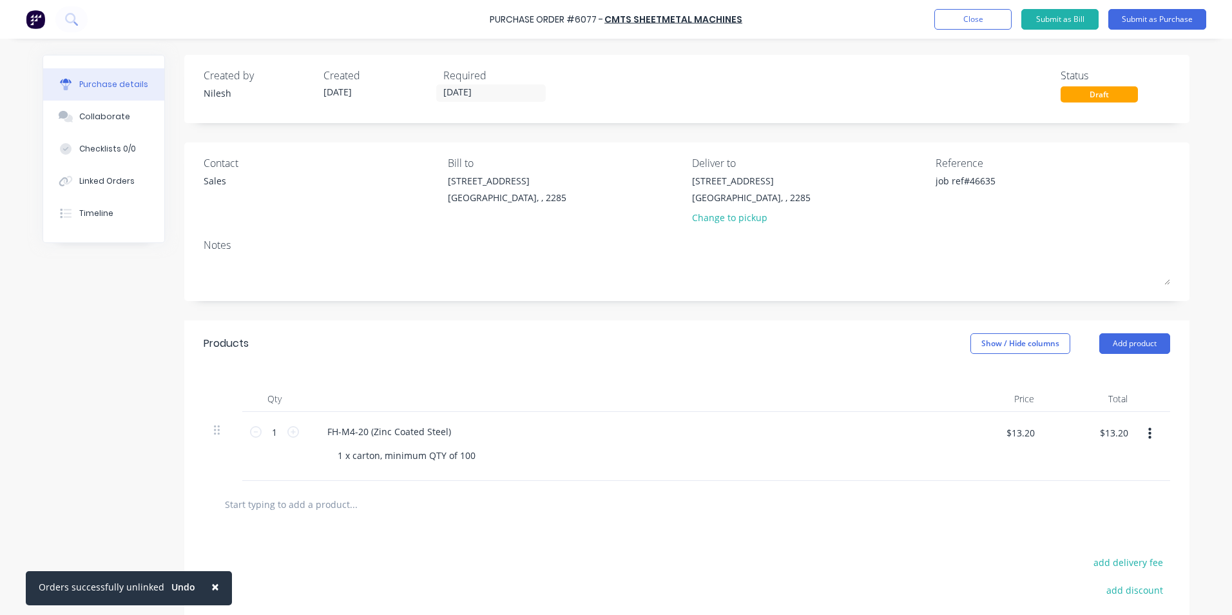
type textarea "x"
type textarea "job ref#46635"
click at [697, 117] on div "Created by Nilesh Created 13/08/25 Required 13/08/25 Status Draft" at bounding box center [686, 89] width 1005 height 68
click at [1180, 19] on button "Submit as Purchase" at bounding box center [1158, 19] width 98 height 21
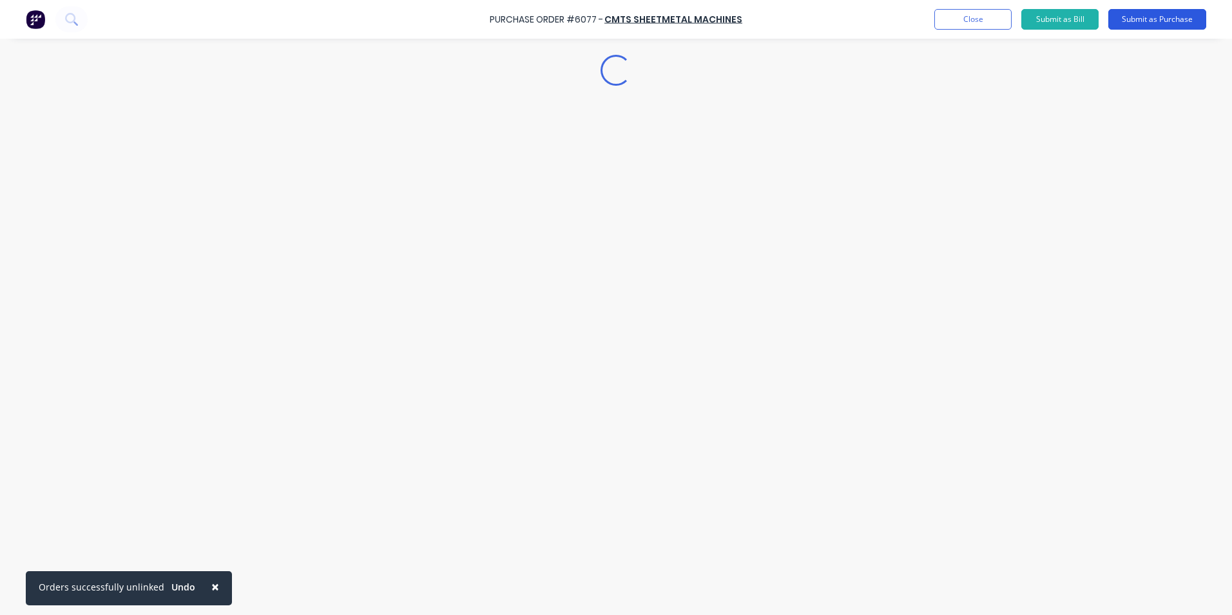
type textarea "x"
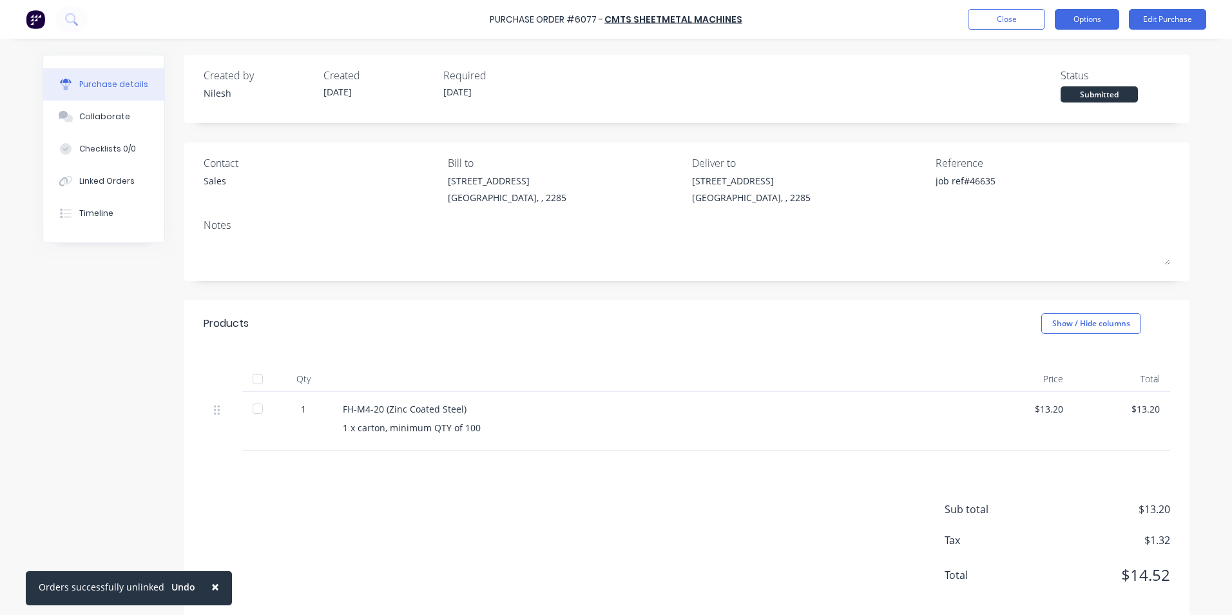
click at [1085, 23] on button "Options" at bounding box center [1087, 19] width 64 height 21
click at [80, 177] on div "Linked Orders" at bounding box center [106, 181] width 55 height 12
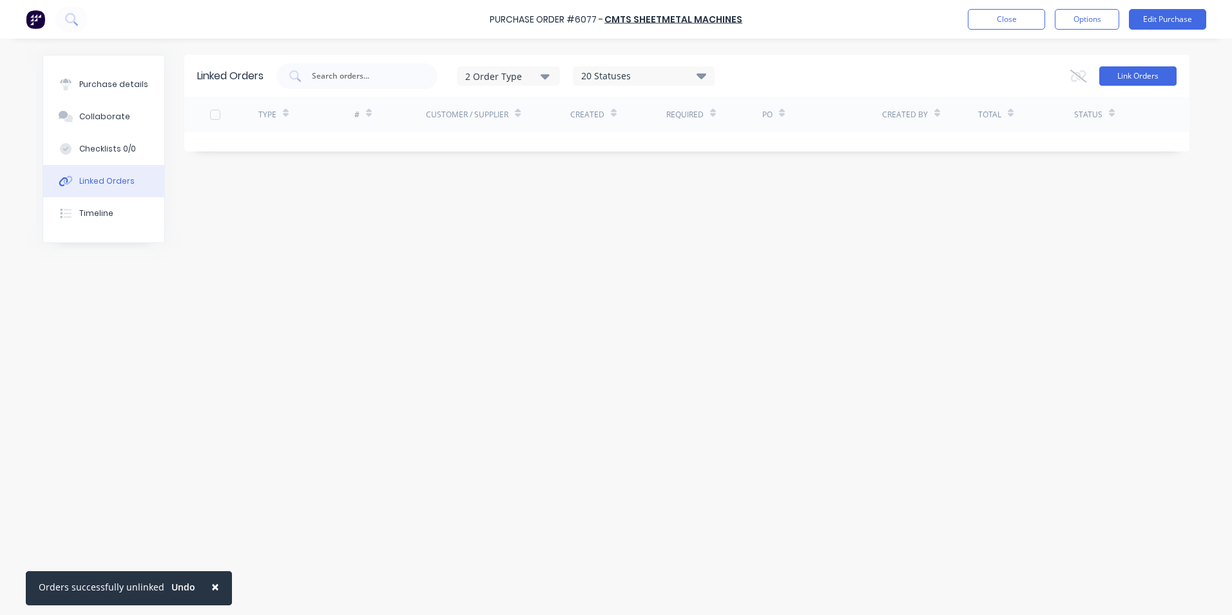
click at [1116, 73] on button "Link Orders" at bounding box center [1138, 75] width 77 height 19
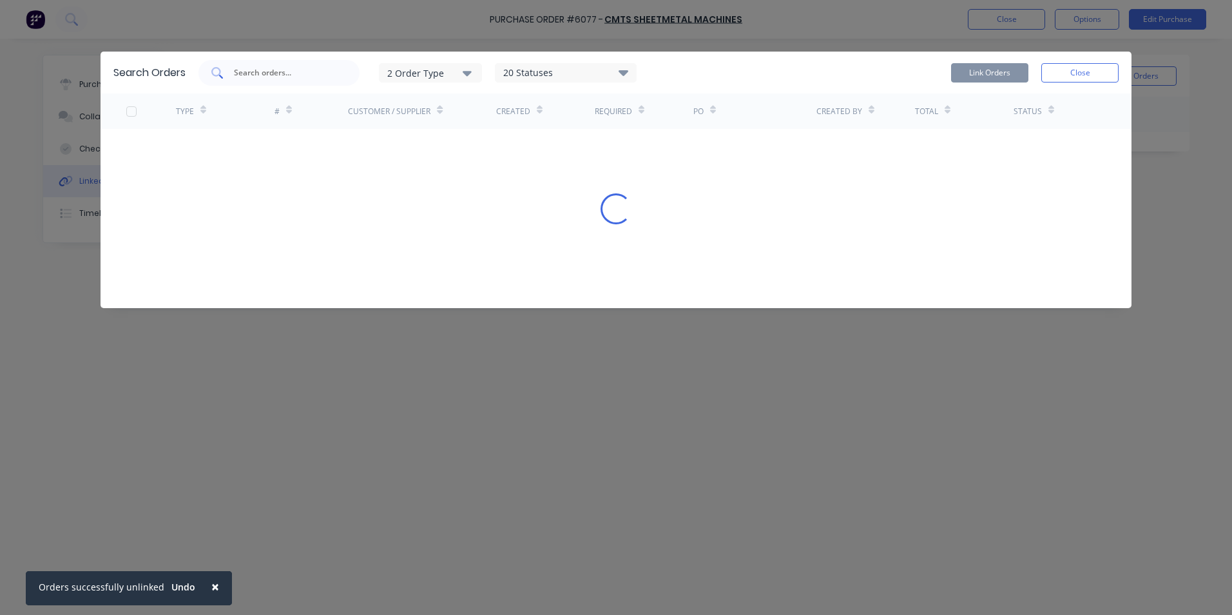
click at [256, 72] on input "text" at bounding box center [286, 72] width 107 height 13
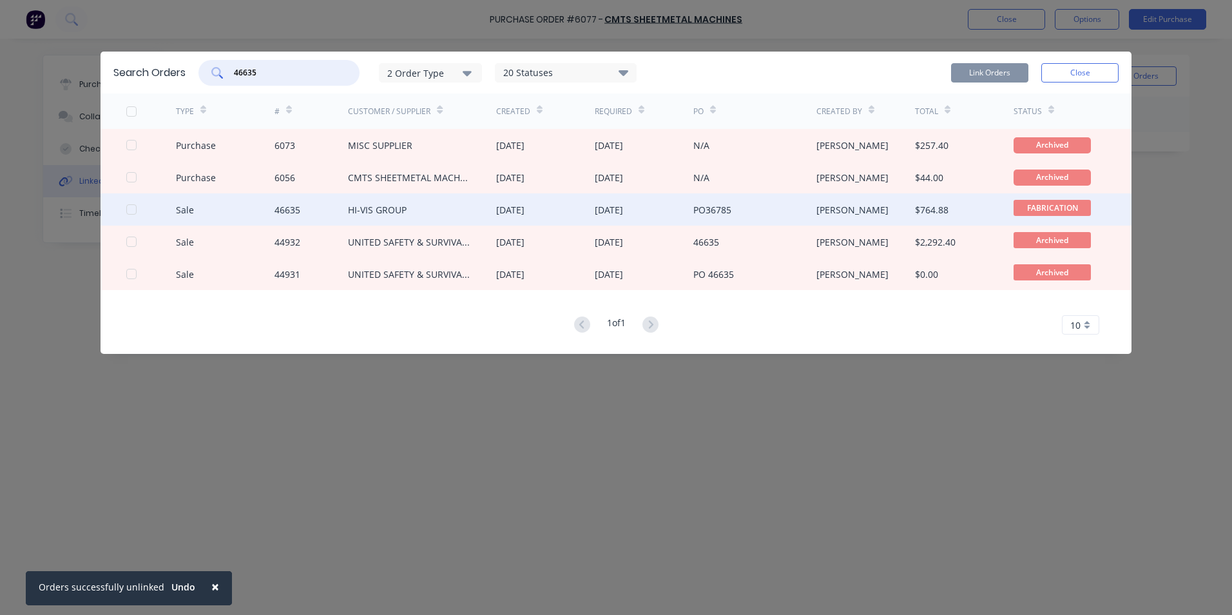
type input "46635"
click at [411, 201] on div "HI-VIS GROUP" at bounding box center [422, 209] width 148 height 32
click at [135, 212] on div at bounding box center [132, 210] width 26 height 26
click at [984, 75] on button "Link Orders" at bounding box center [989, 72] width 77 height 19
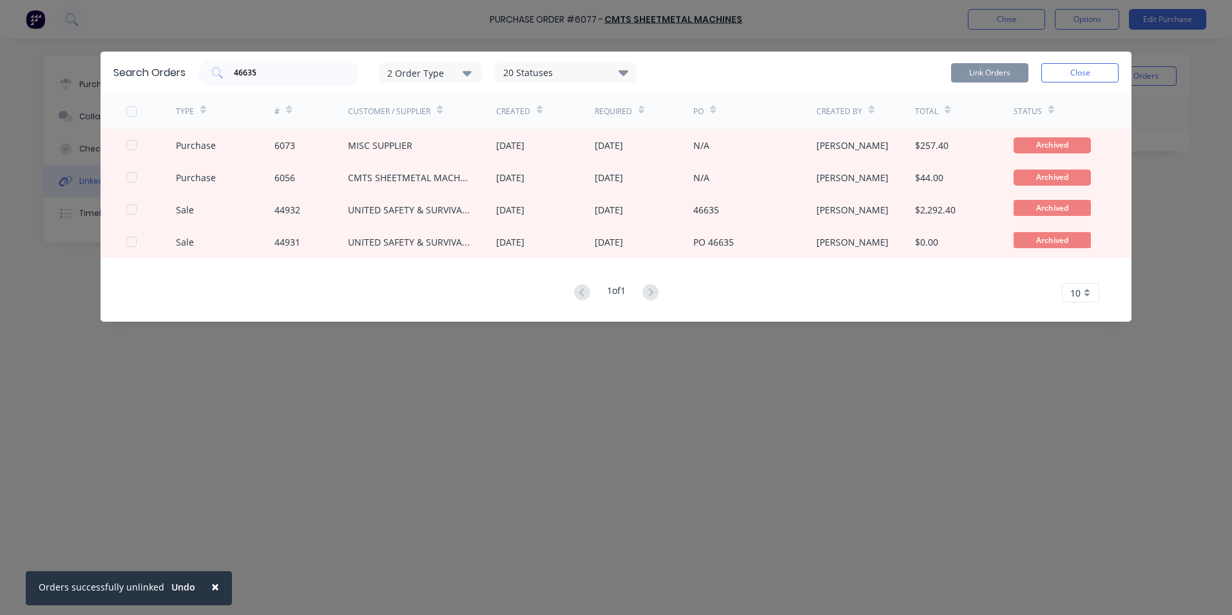
click at [211, 590] on span "×" at bounding box center [215, 587] width 8 height 18
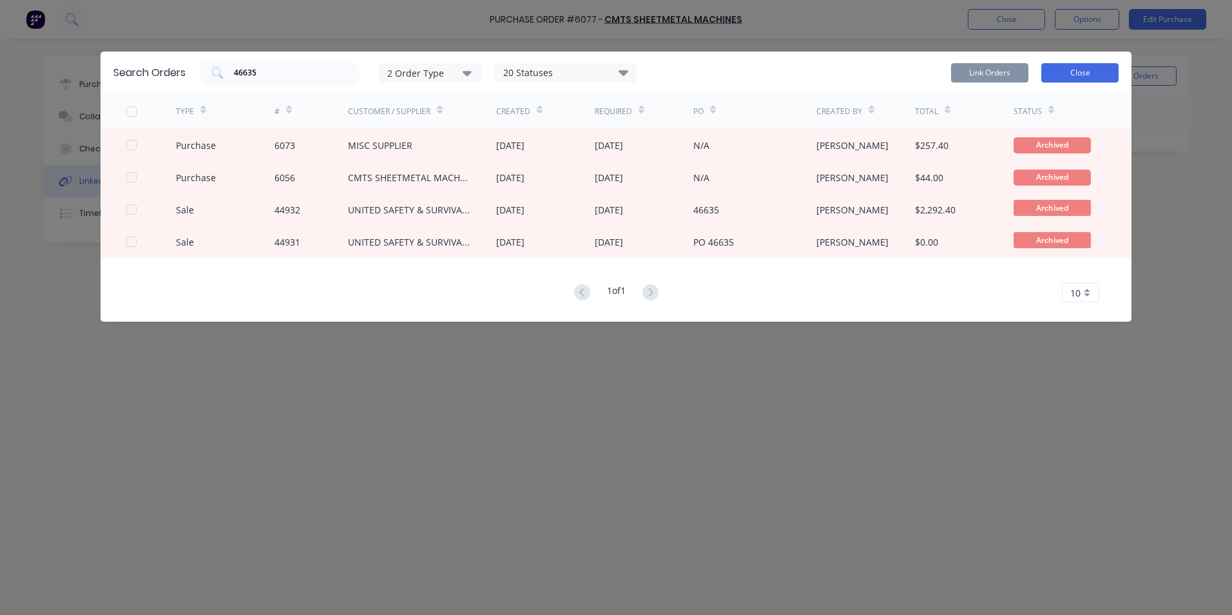
click at [1046, 75] on button "Close" at bounding box center [1080, 72] width 77 height 19
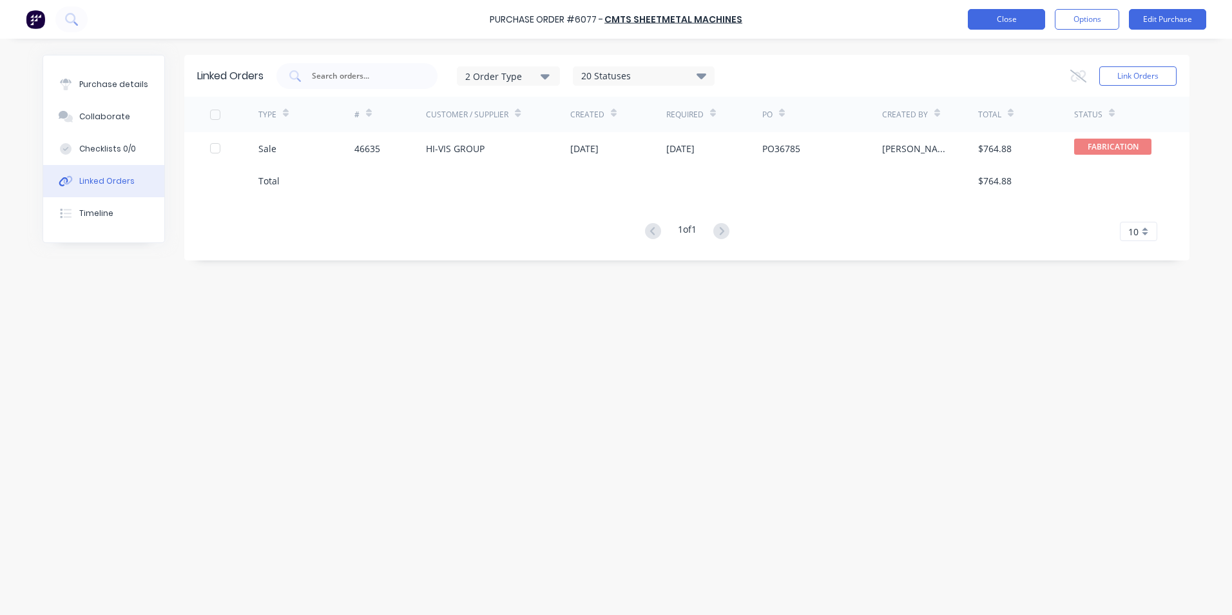
click at [1018, 21] on button "Close" at bounding box center [1006, 19] width 77 height 21
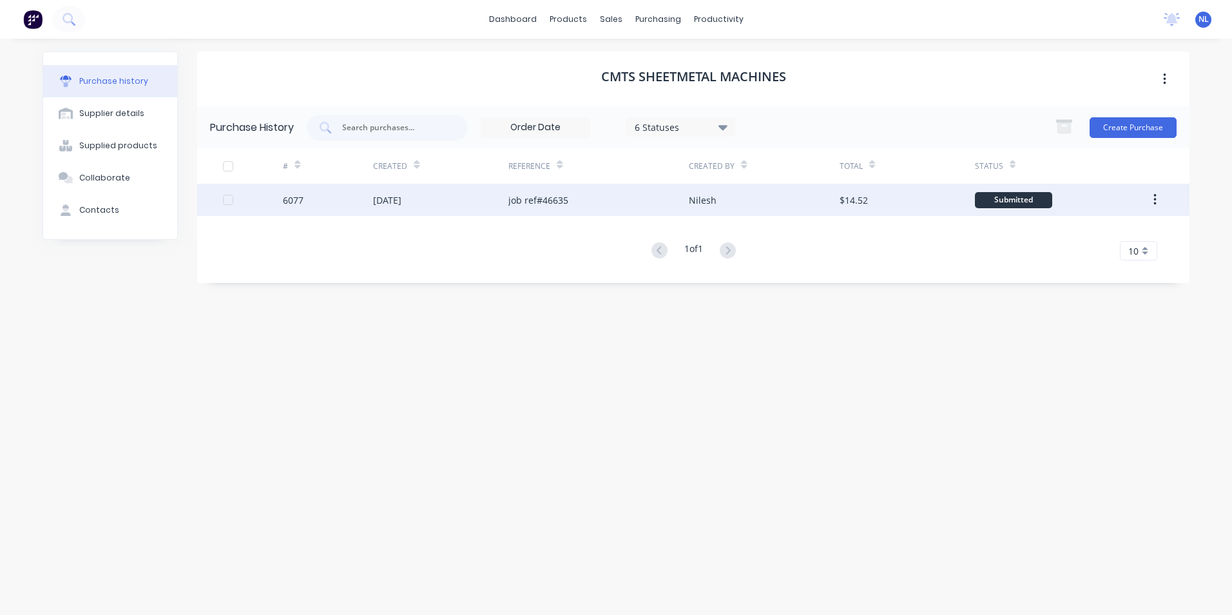
click at [548, 195] on div "job ref#46635" at bounding box center [539, 200] width 60 height 14
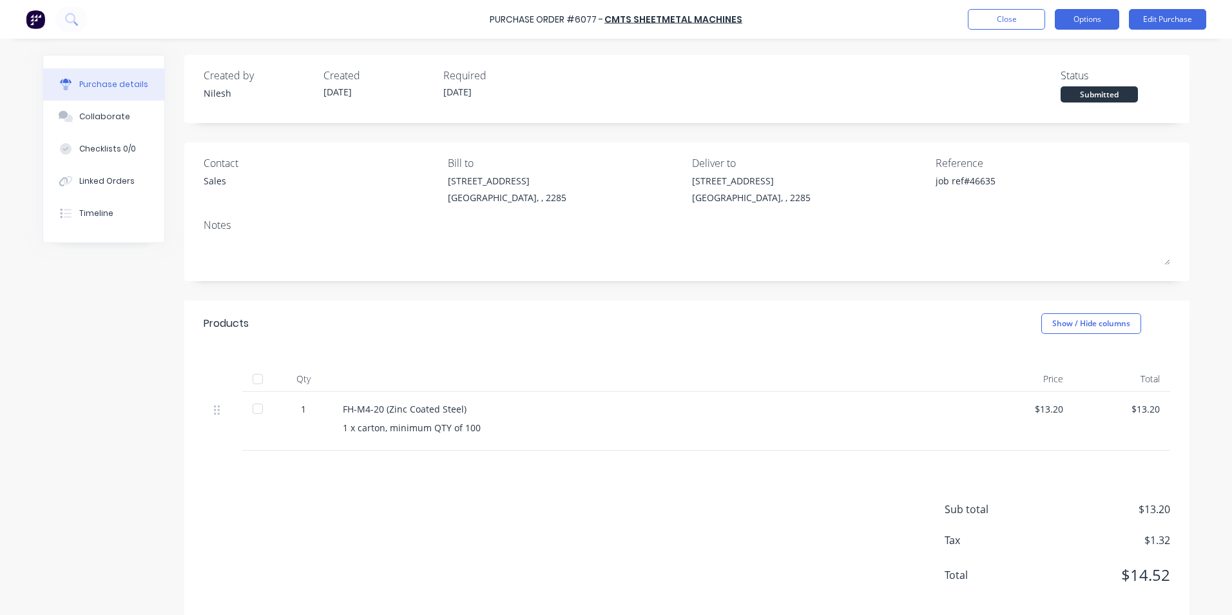
click at [1100, 24] on button "Options" at bounding box center [1087, 19] width 64 height 21
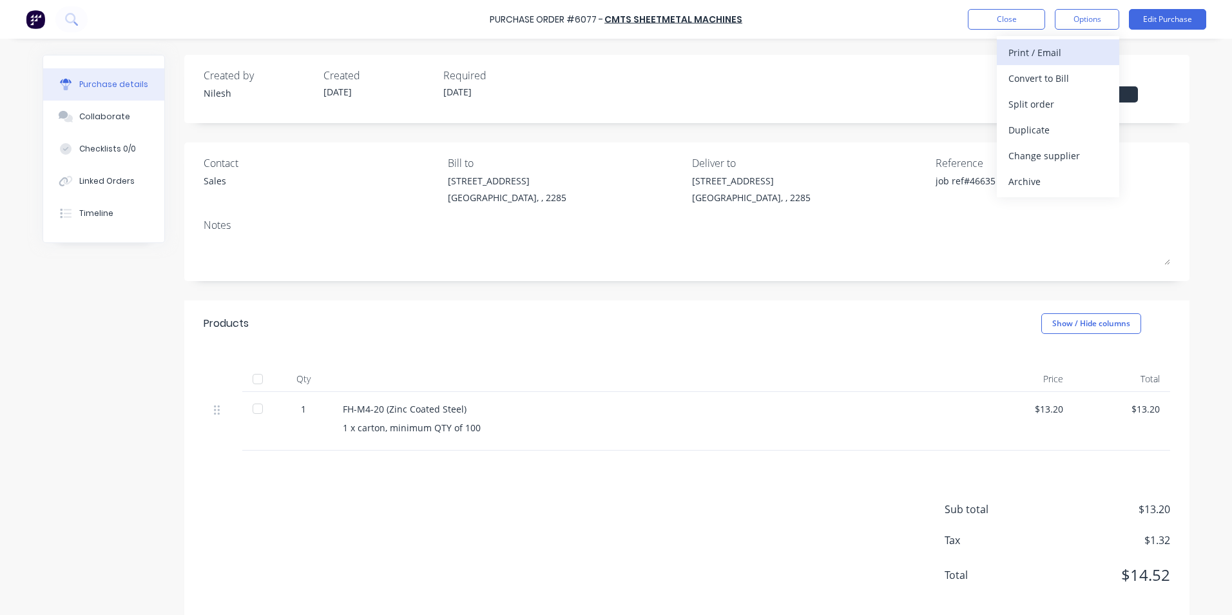
click at [1050, 49] on div "Print / Email" at bounding box center [1058, 52] width 99 height 19
click at [1059, 98] on div "Without pricing" at bounding box center [1058, 104] width 99 height 19
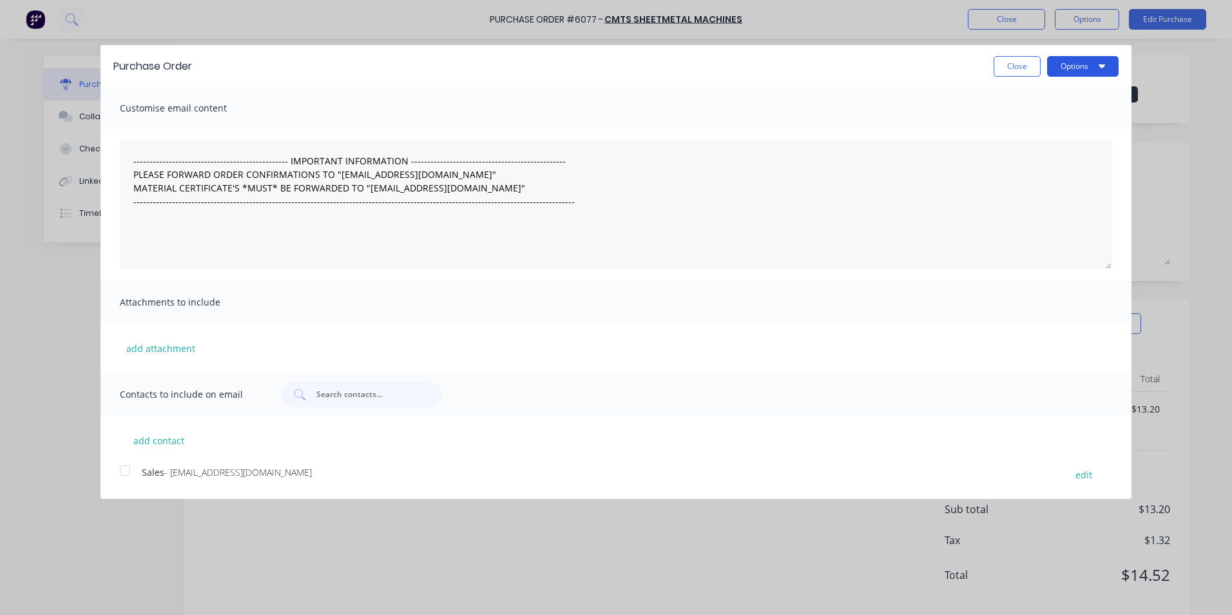
click at [1101, 66] on icon "button" at bounding box center [1102, 66] width 6 height 4
click at [1058, 103] on div "Print" at bounding box center [1057, 99] width 99 height 19
click at [1027, 71] on button "Close" at bounding box center [1017, 66] width 47 height 21
type textarea "x"
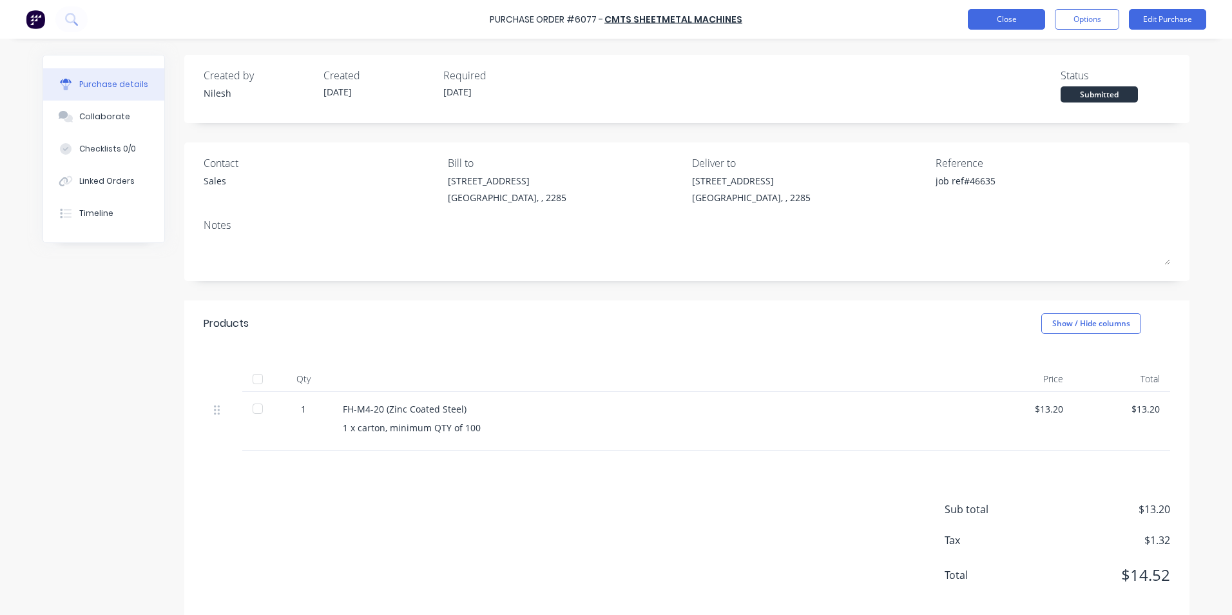
click at [1030, 28] on button "Close" at bounding box center [1006, 19] width 77 height 21
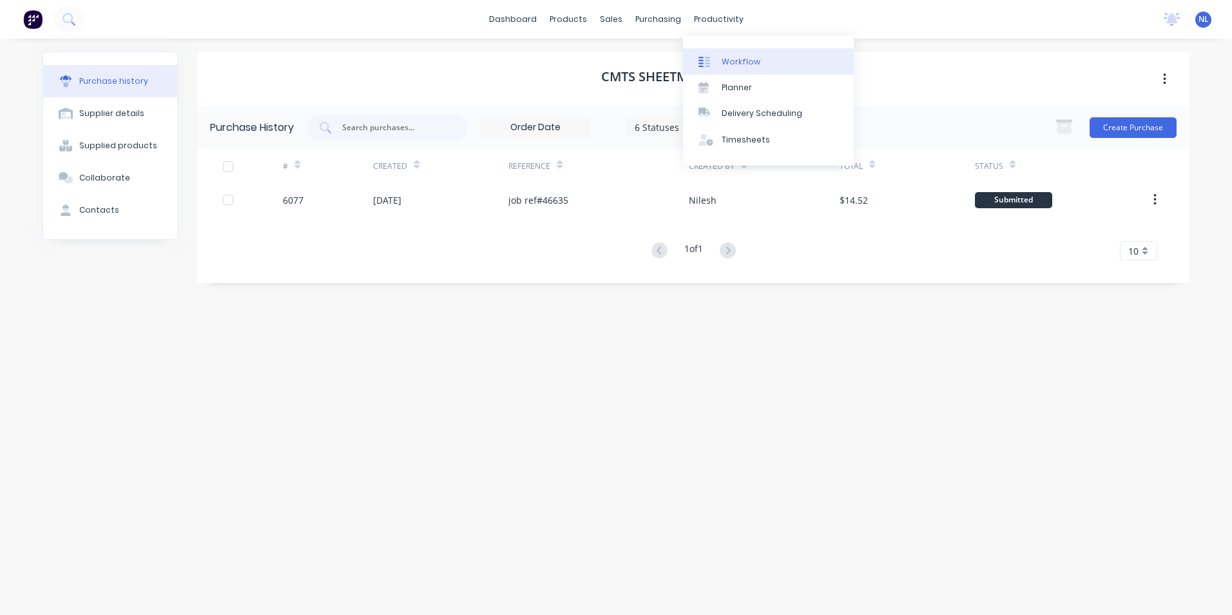
click at [741, 60] on div "Workflow" at bounding box center [741, 62] width 39 height 12
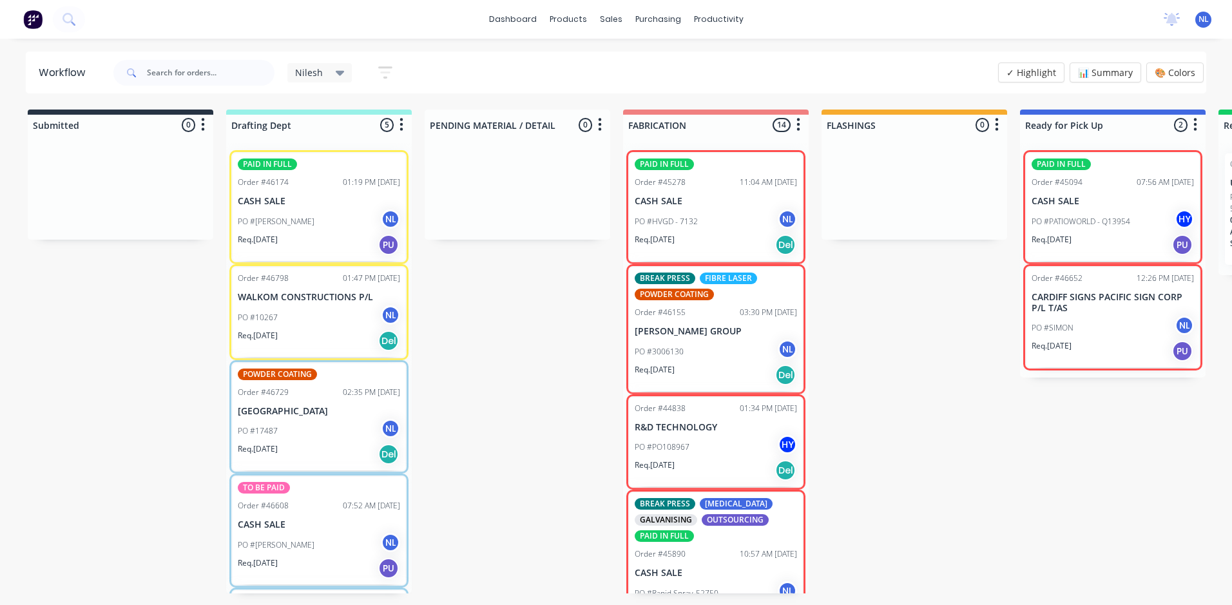
scroll to position [88, 0]
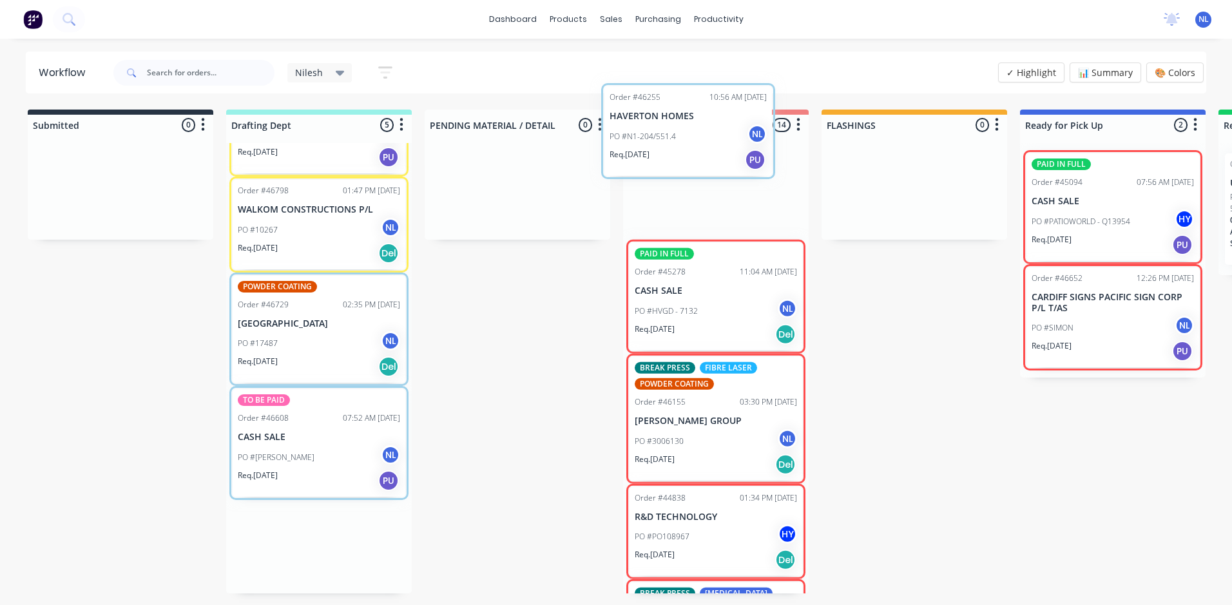
drag, startPoint x: 292, startPoint y: 558, endPoint x: 679, endPoint y: 171, distance: 546.5
click at [679, 171] on div "Submitted 0 Sort By Created date Required date Order number Customer name Most …" at bounding box center [1065, 352] width 2150 height 484
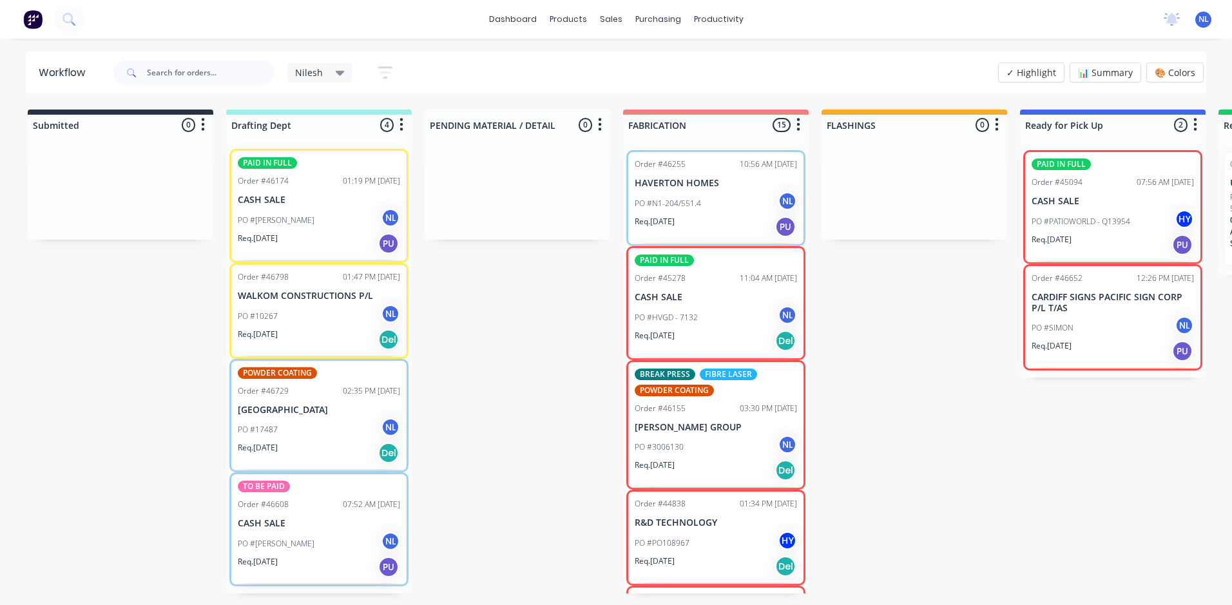
scroll to position [0, 0]
click at [337, 338] on div "Req. 20/08/25 Del" at bounding box center [319, 341] width 162 height 22
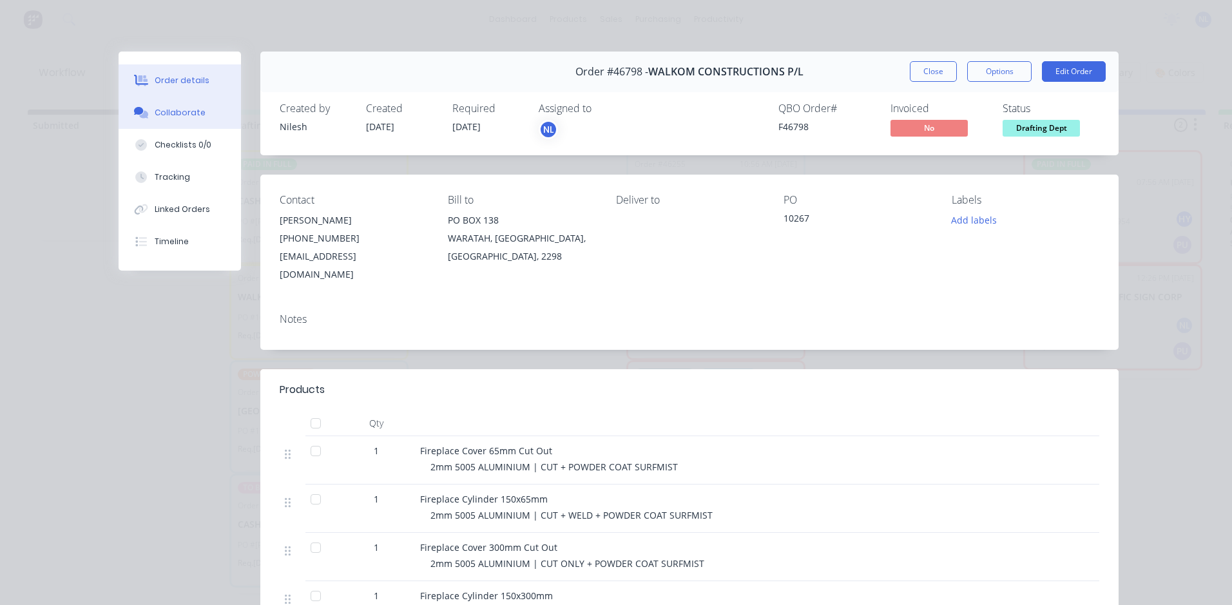
click at [192, 115] on div "Collaborate" at bounding box center [180, 113] width 51 height 12
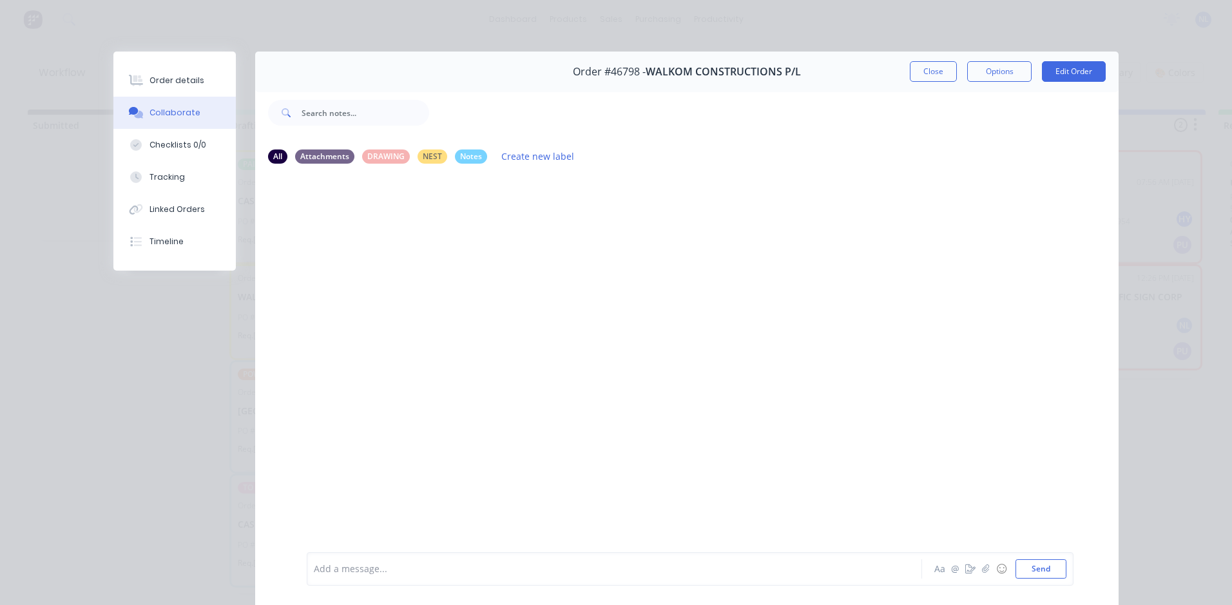
click at [391, 569] on div at bounding box center [597, 570] width 564 height 14
click at [485, 567] on div "pending drawing confirmation." at bounding box center [597, 570] width 564 height 14
click at [1059, 570] on button "Send" at bounding box center [1041, 568] width 51 height 19
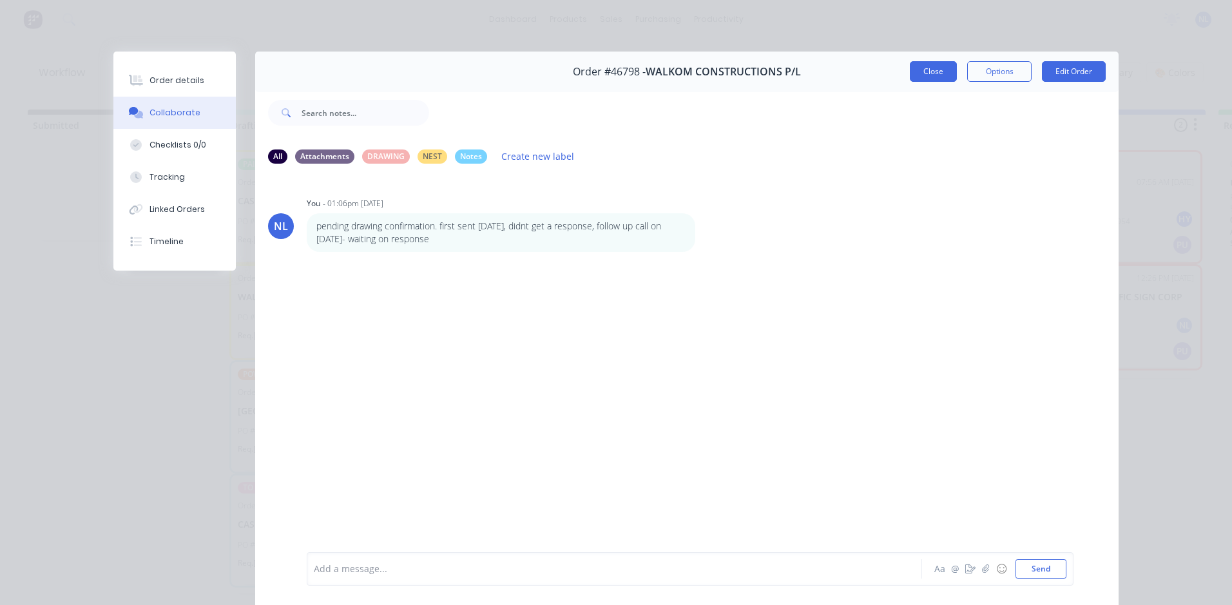
click at [929, 78] on button "Close" at bounding box center [933, 71] width 47 height 21
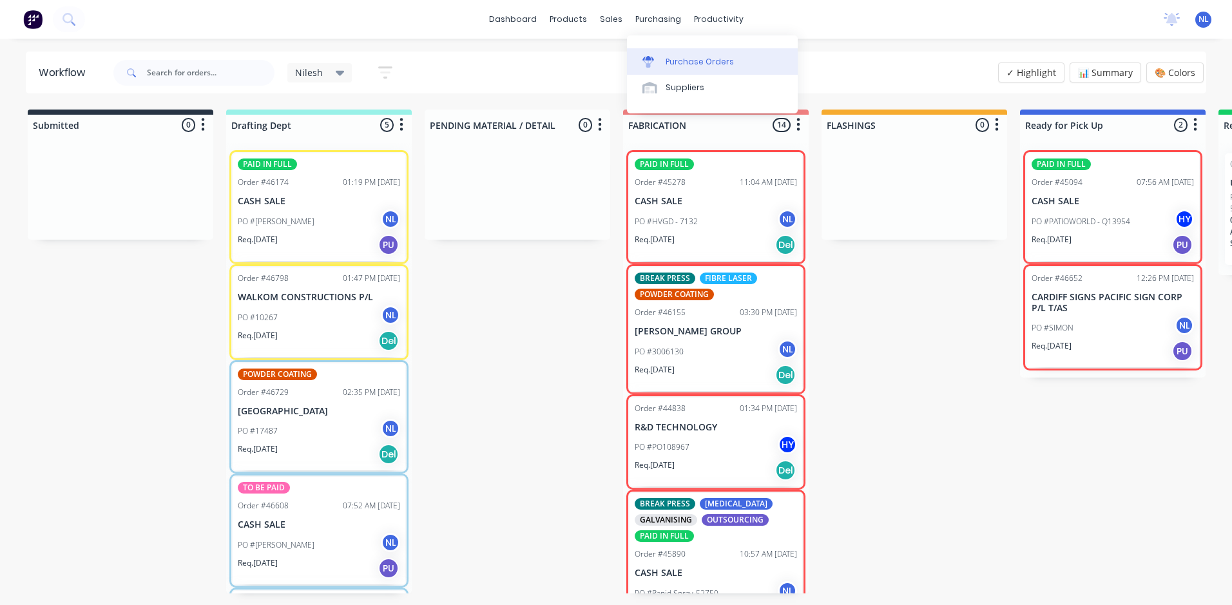
click at [668, 59] on div "Purchase Orders" at bounding box center [700, 62] width 68 height 12
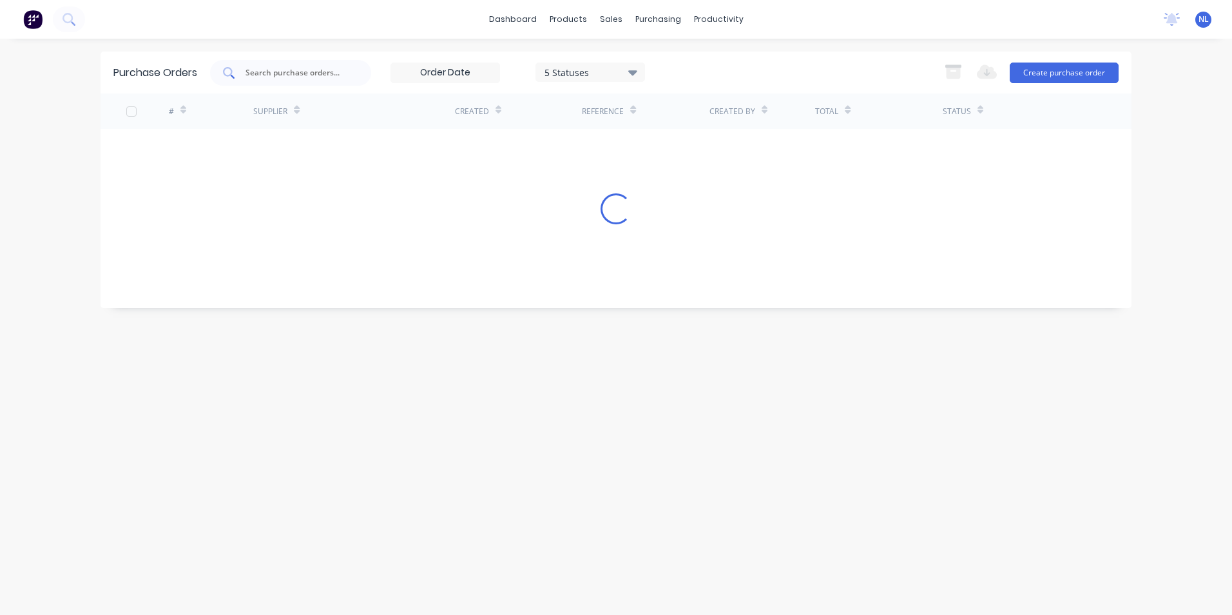
click at [276, 73] on input "text" at bounding box center [297, 72] width 107 height 13
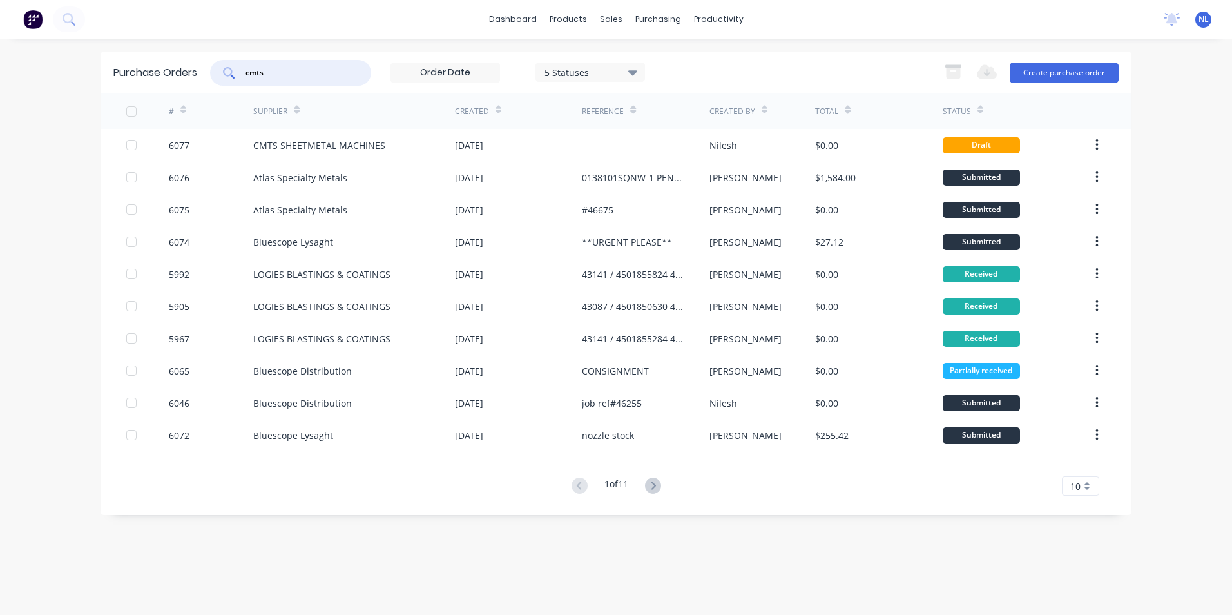
type input "cmts"
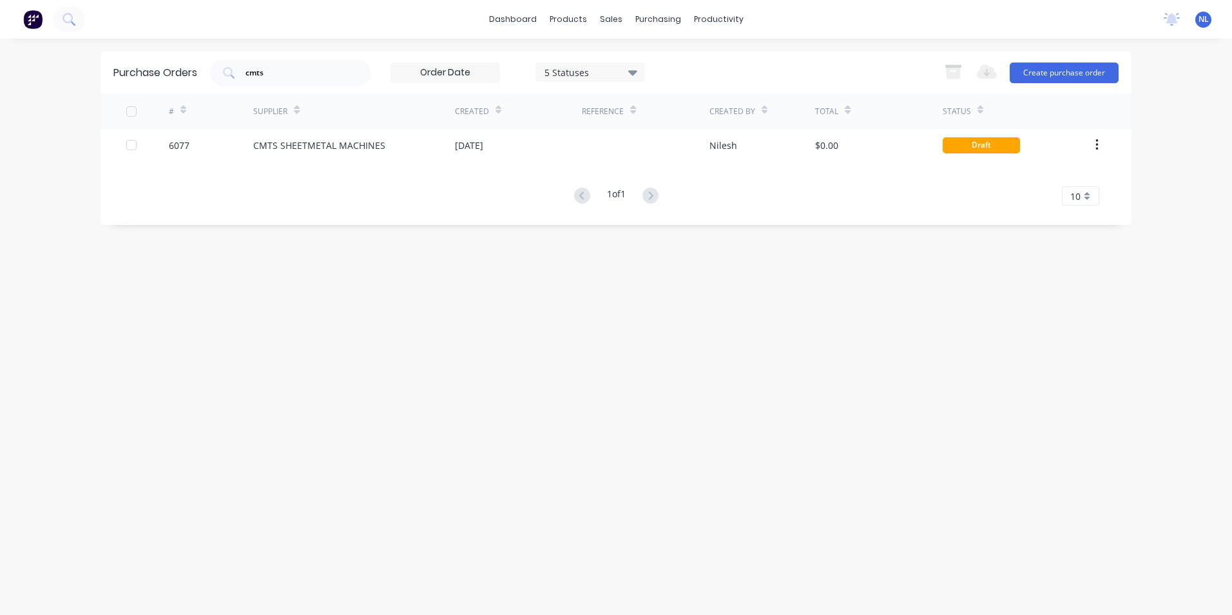
click at [592, 63] on div "5 Statuses" at bounding box center [591, 72] width 110 height 19
click at [589, 126] on div "Archived" at bounding box center [605, 132] width 103 height 14
click at [911, 278] on div "Purchase Orders cmts 7 Statuses 7 Statuses Export to Excel (XLSX) Create purcha…" at bounding box center [616, 327] width 1031 height 550
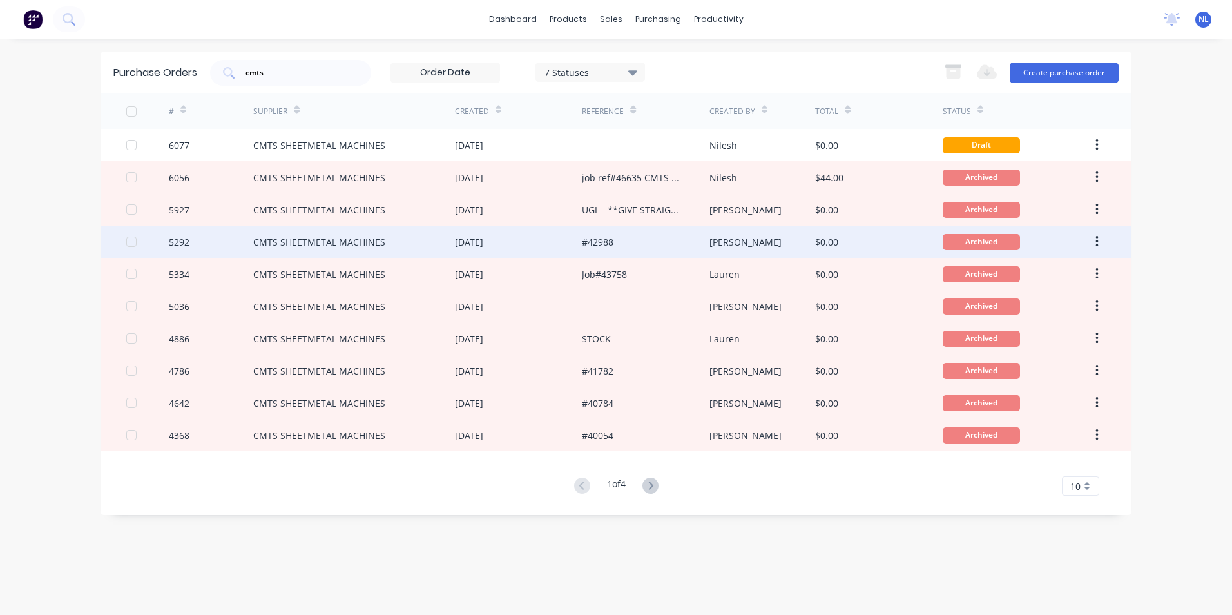
click at [550, 238] on div "[DATE]" at bounding box center [518, 242] width 127 height 32
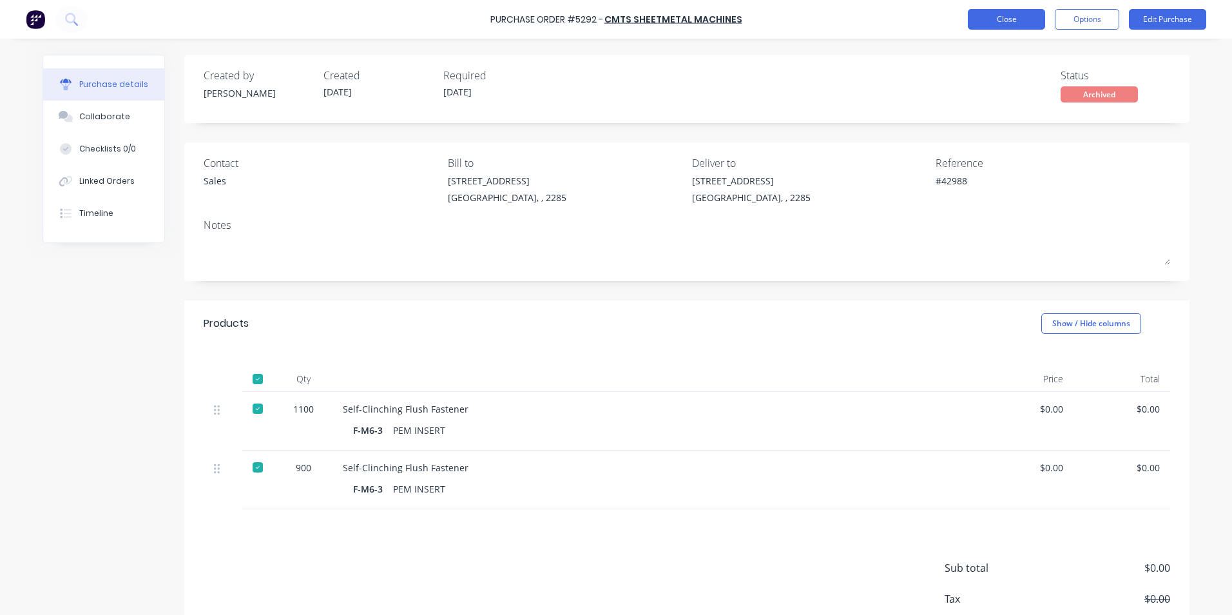
click at [1019, 20] on button "Close" at bounding box center [1006, 19] width 77 height 21
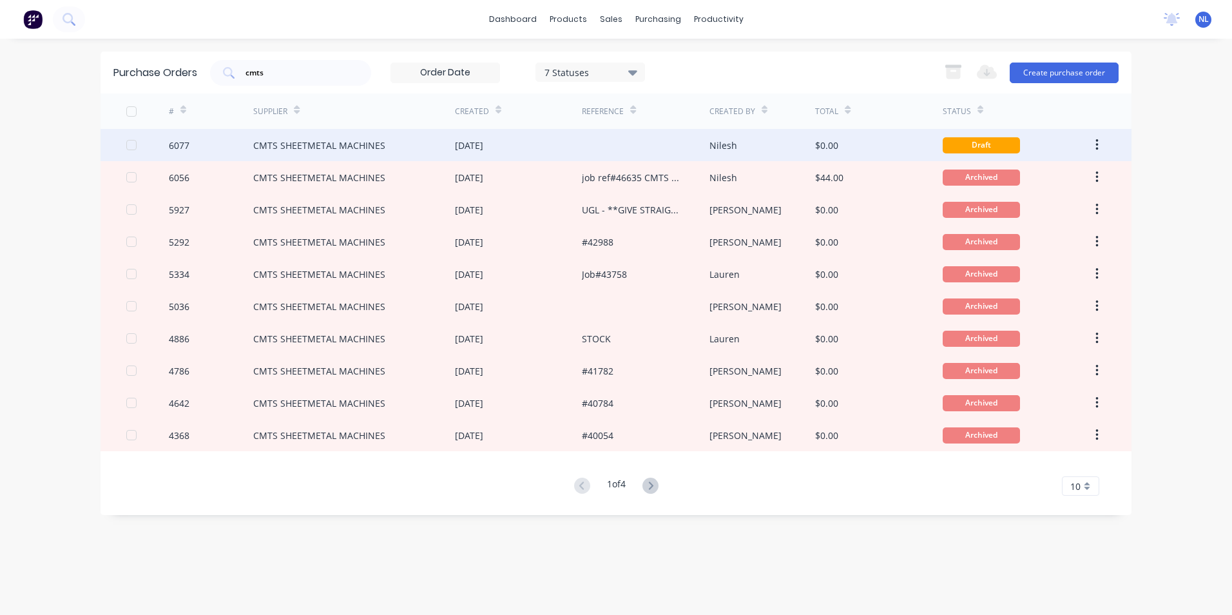
click at [626, 153] on div at bounding box center [645, 145] width 127 height 32
